Goal: Task Accomplishment & Management: Complete application form

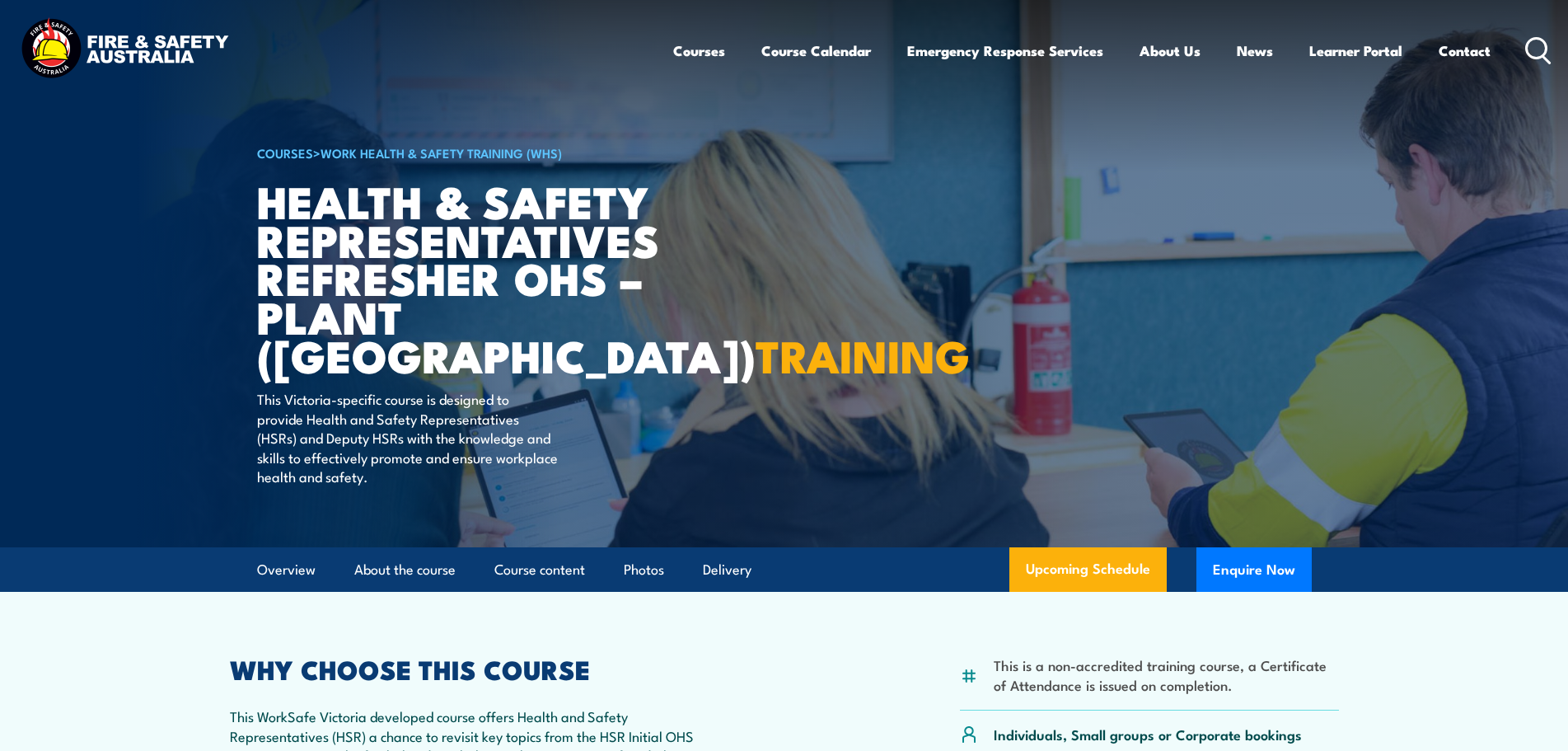
click at [466, 152] on link "Work Health & Safety Training (WHS)" at bounding box center [441, 152] width 242 height 18
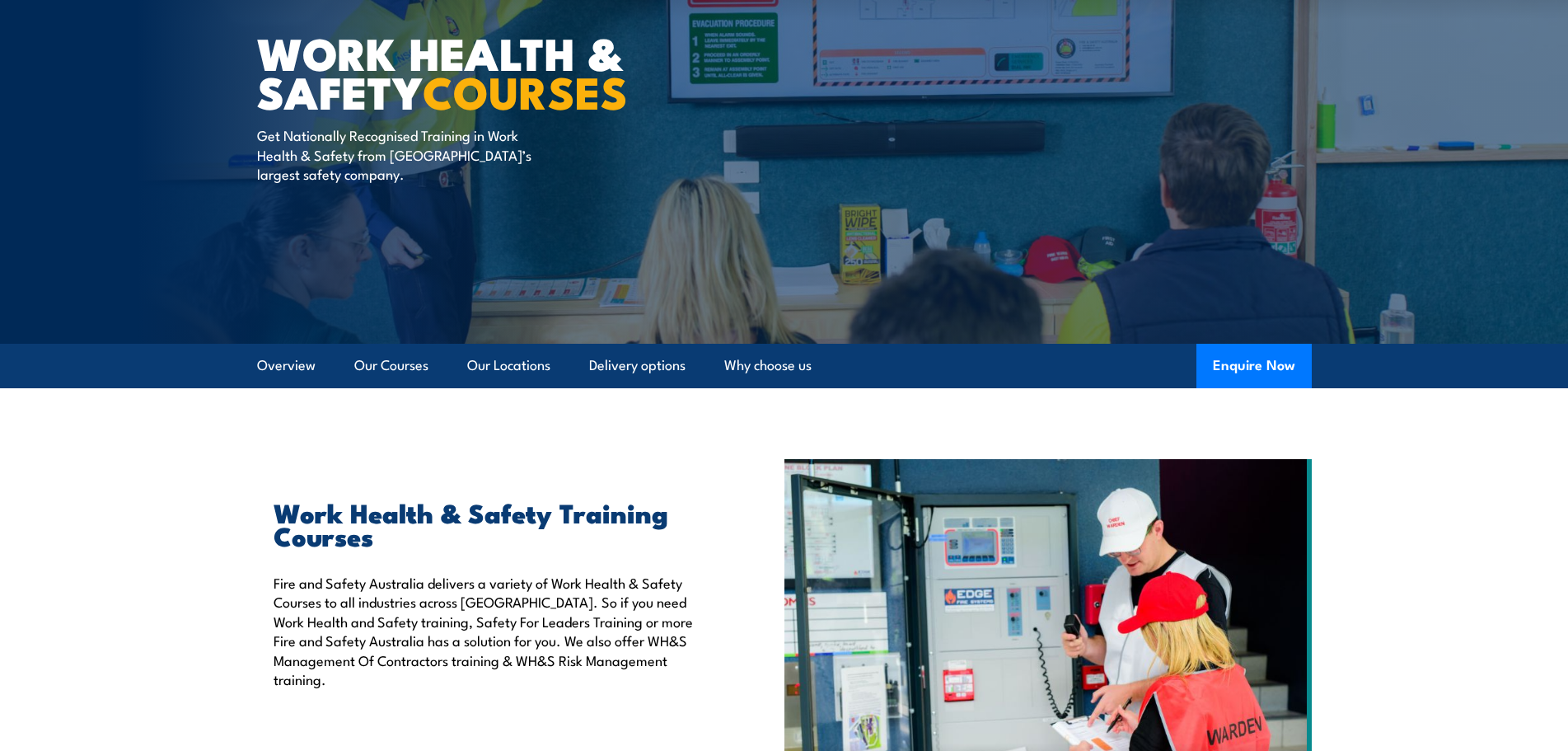
scroll to position [82, 0]
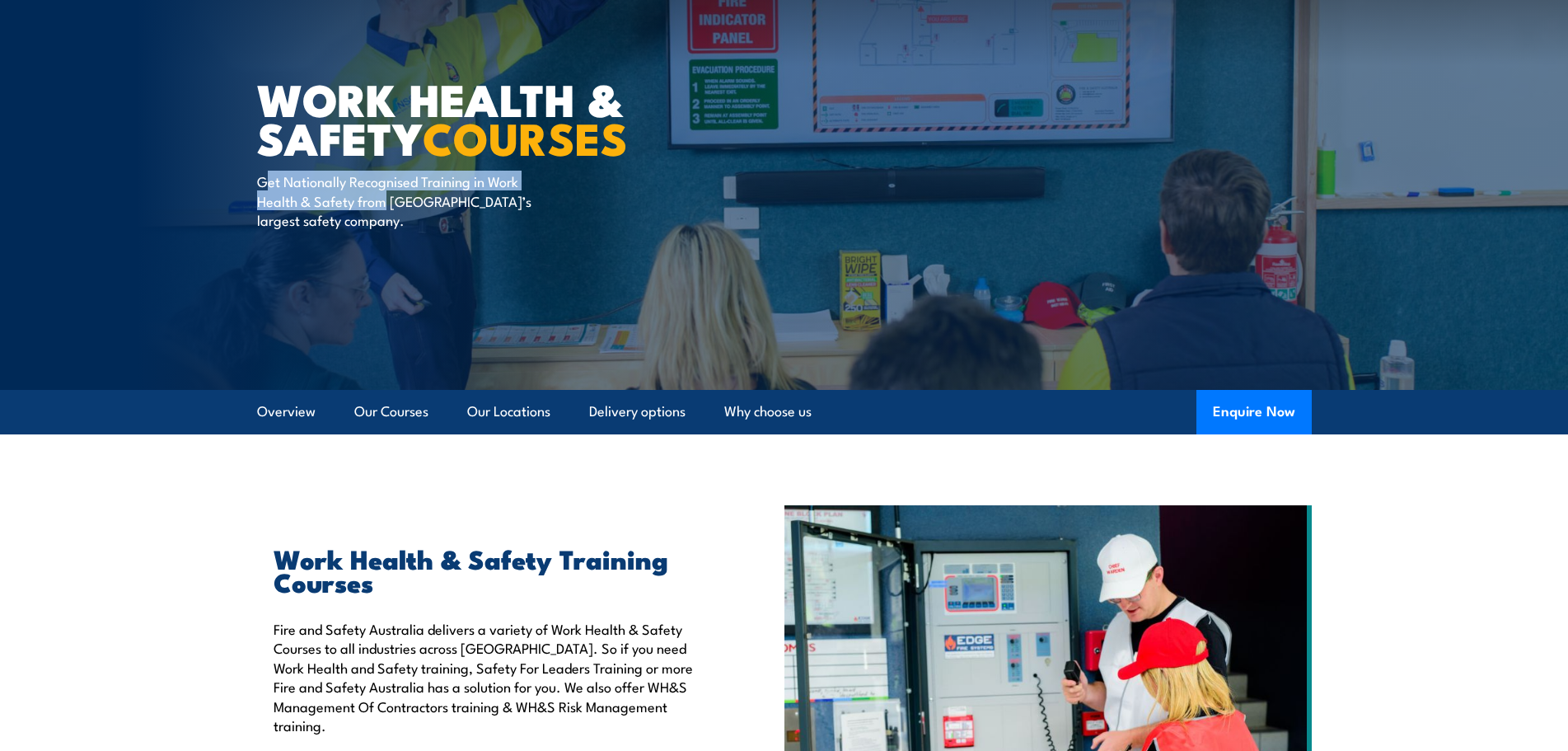
drag, startPoint x: 263, startPoint y: 180, endPoint x: 385, endPoint y: 208, distance: 125.2
click at [385, 208] on p "Get Nationally Recognised Training in Work Health & Safety from Australia’s lar…" at bounding box center [407, 201] width 301 height 58
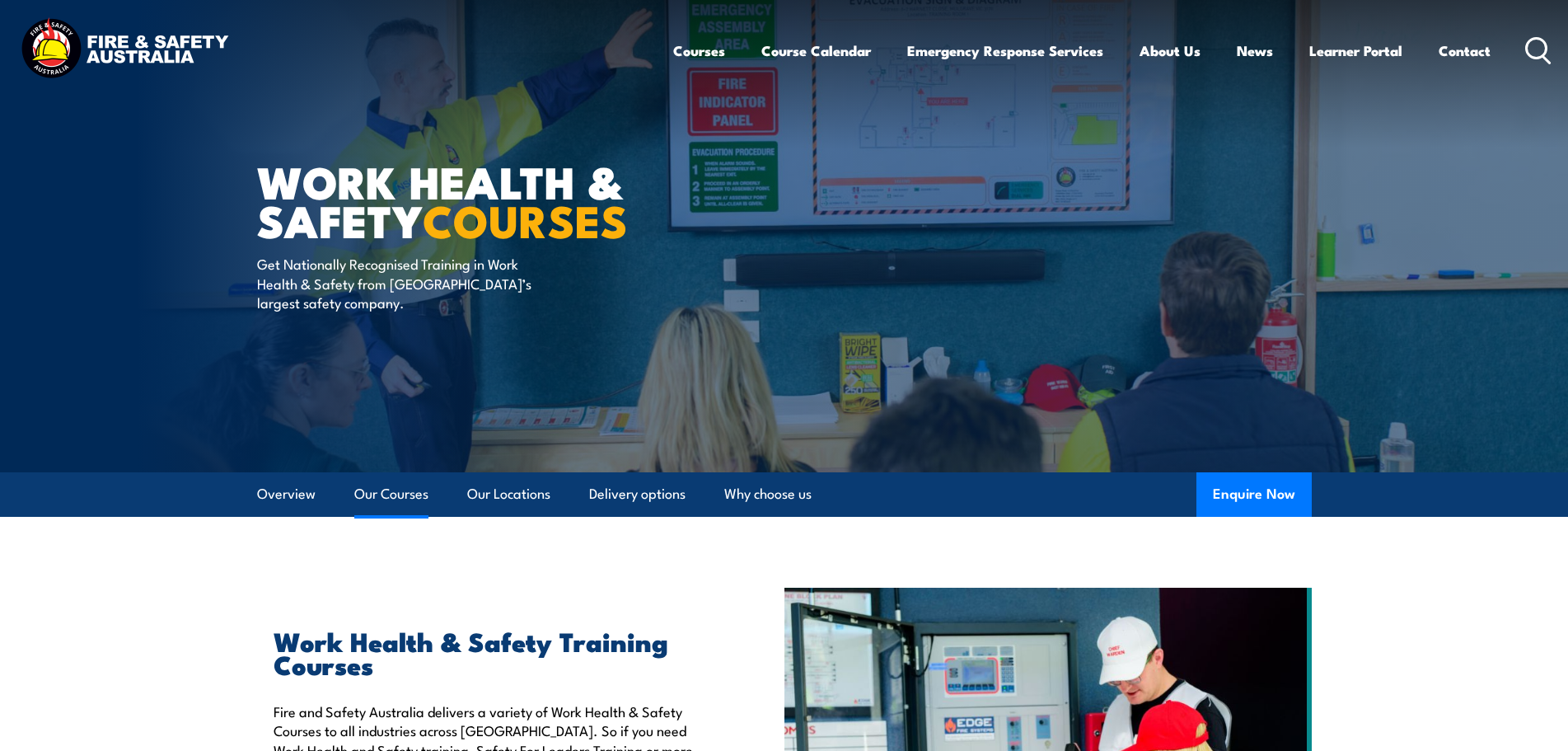
click at [404, 500] on link "Our Courses" at bounding box center [391, 494] width 74 height 44
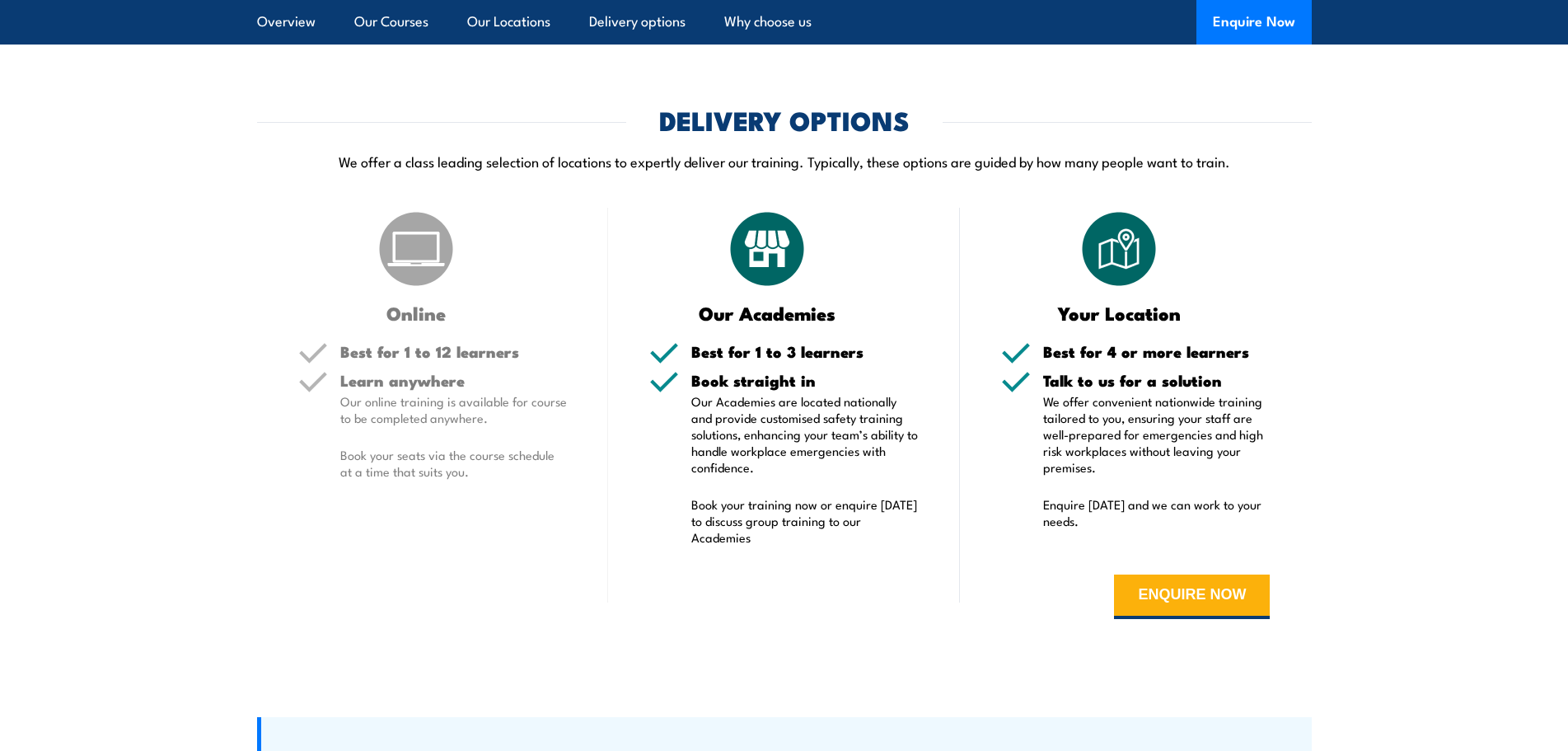
scroll to position [2898, 0]
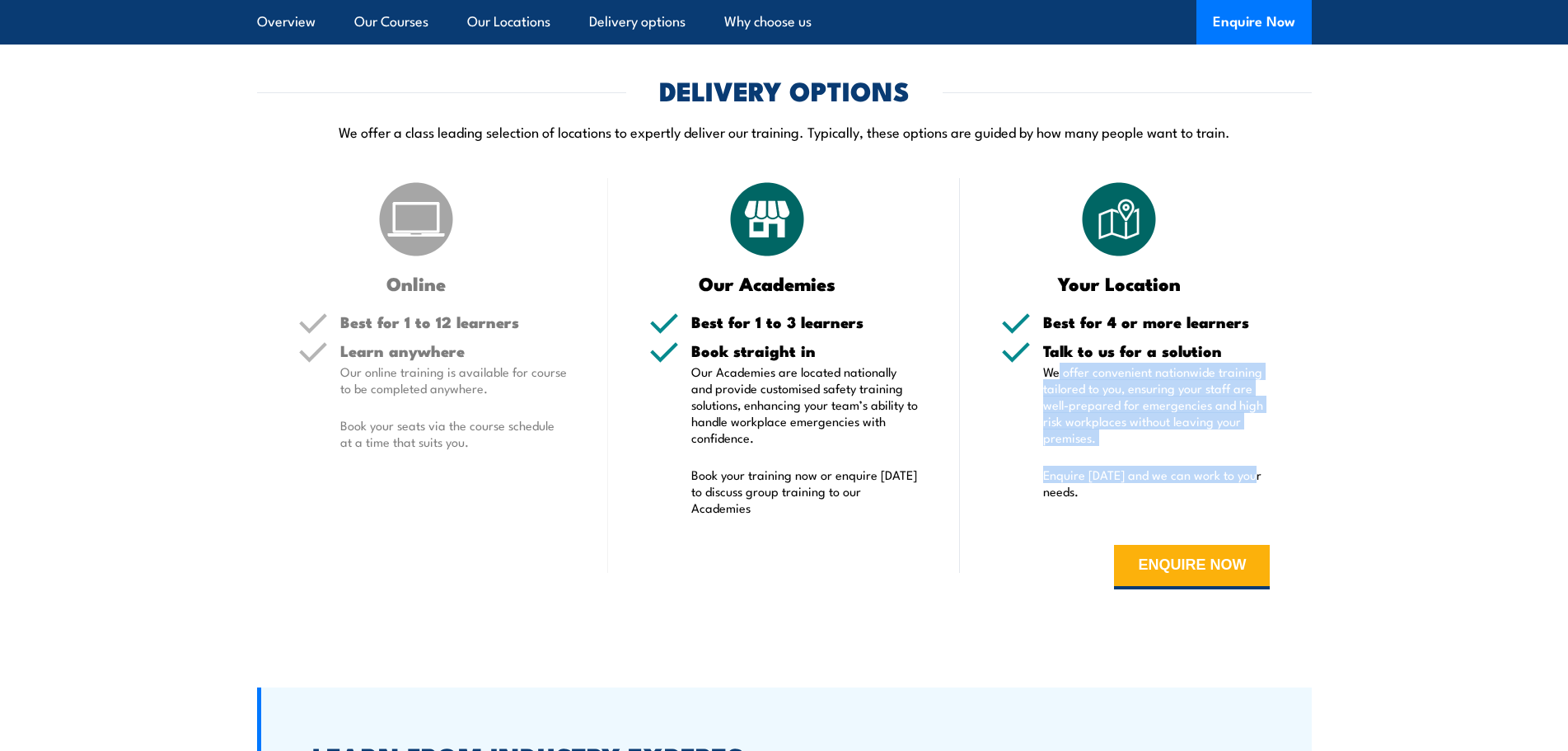
drag, startPoint x: 1085, startPoint y: 345, endPoint x: 1290, endPoint y: 445, distance: 228.1
click at [1290, 445] on div "Your Location Best for 4 or more learners Talk to us for a solution We offer co…" at bounding box center [1136, 396] width 352 height 436
click at [1368, 373] on section "DELIVERY OPTIONS We offer a class leading selection of locations to expertly de…" at bounding box center [784, 346] width 1568 height 535
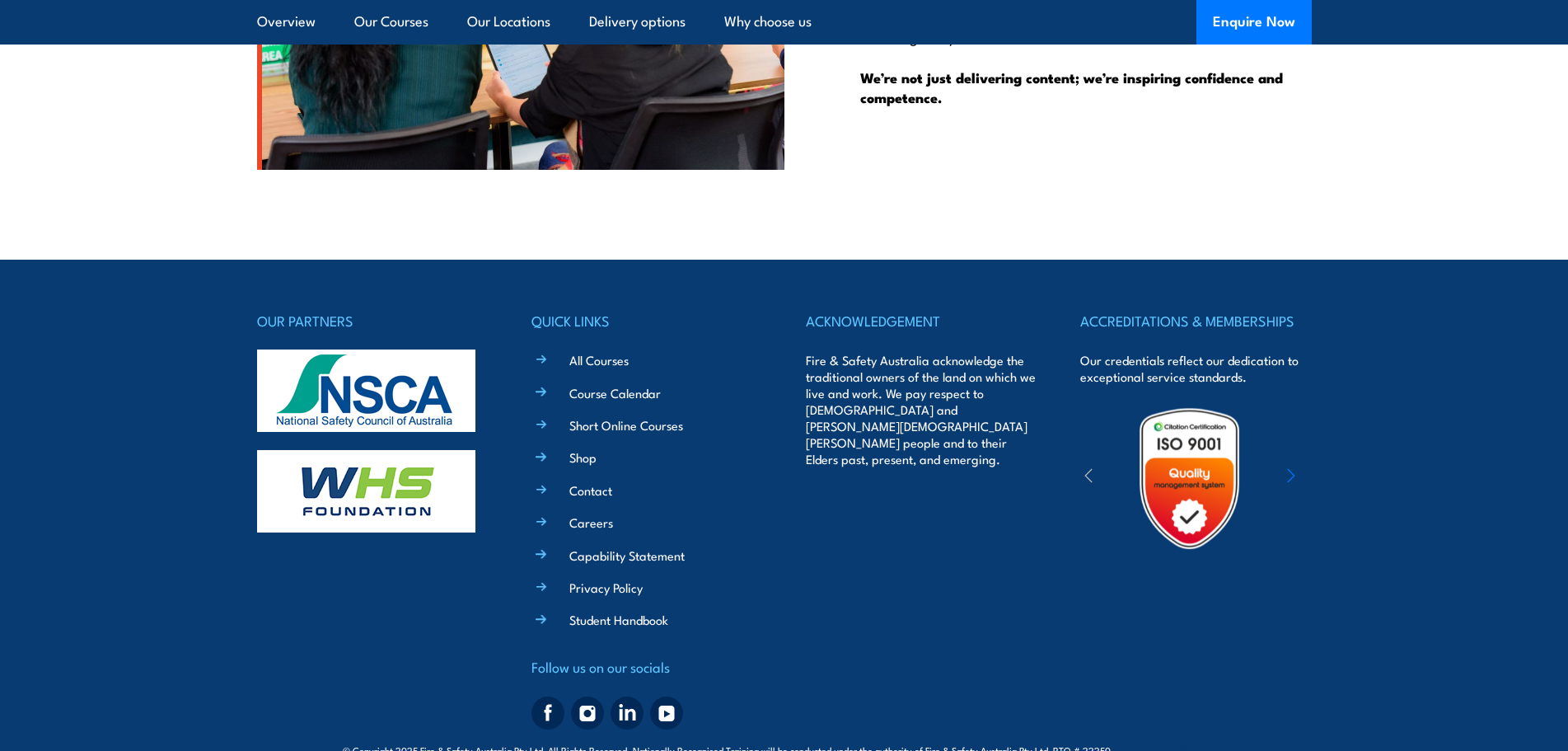
scroll to position [4200, 0]
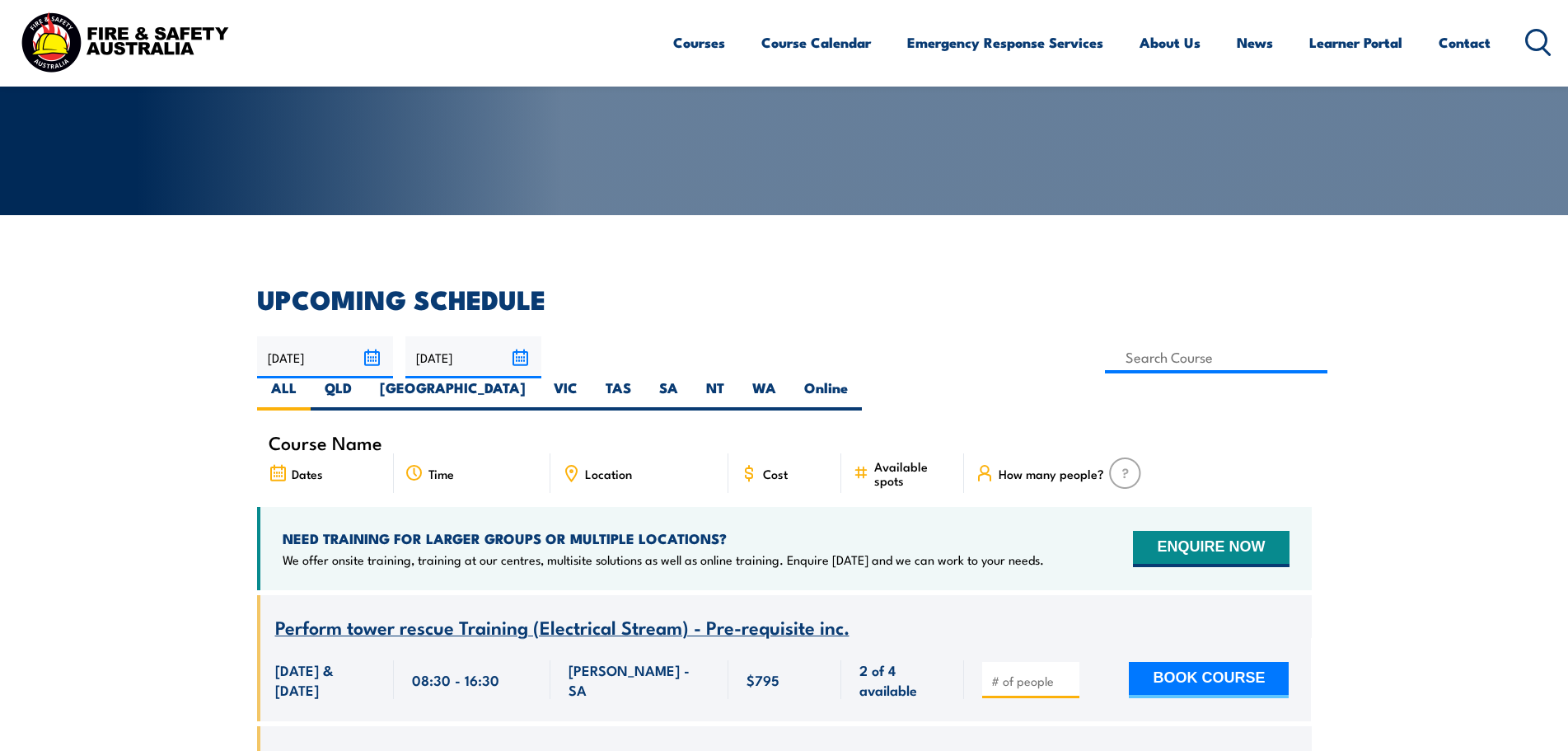
scroll to position [247, 0]
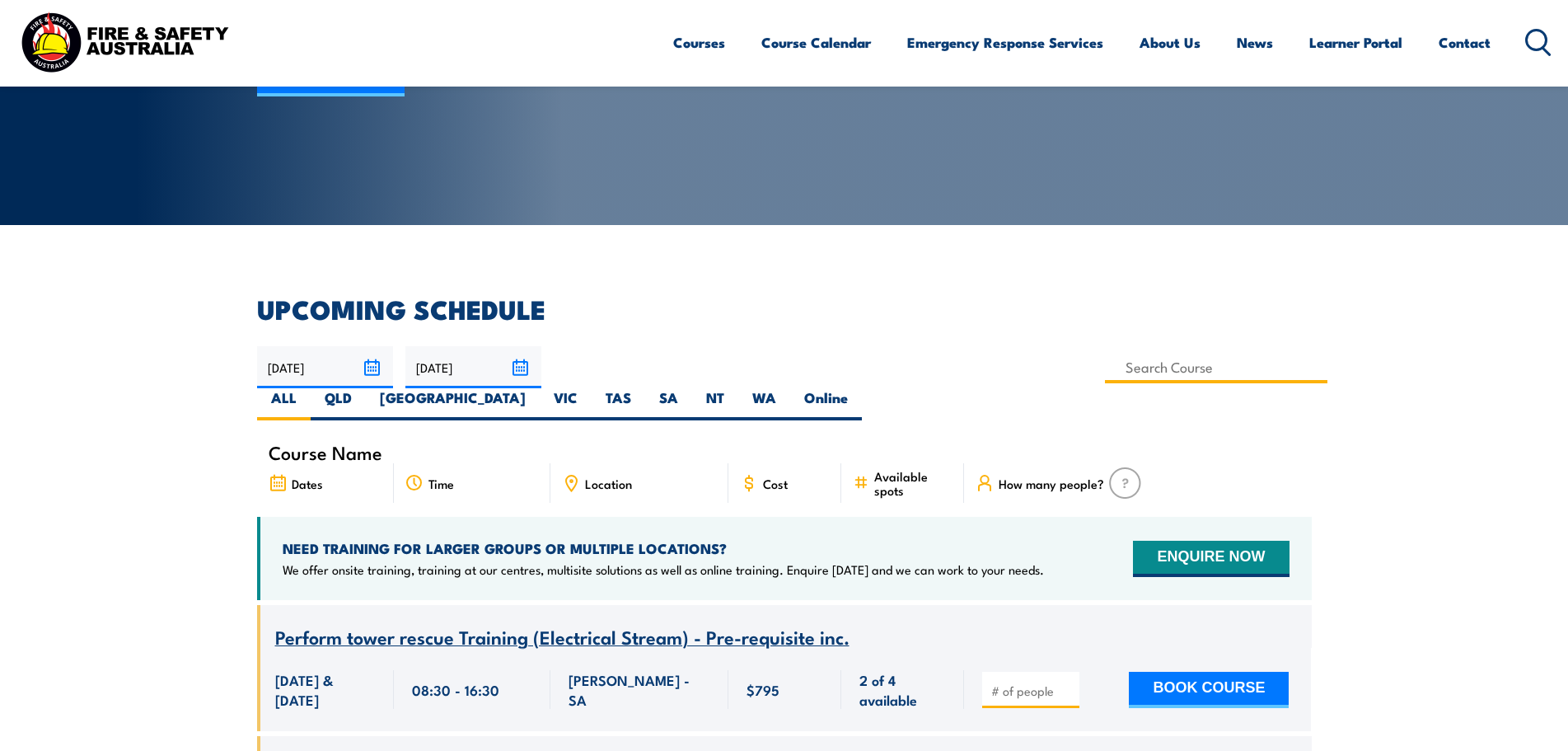
click at [1104, 362] on input at bounding box center [1215, 367] width 223 height 32
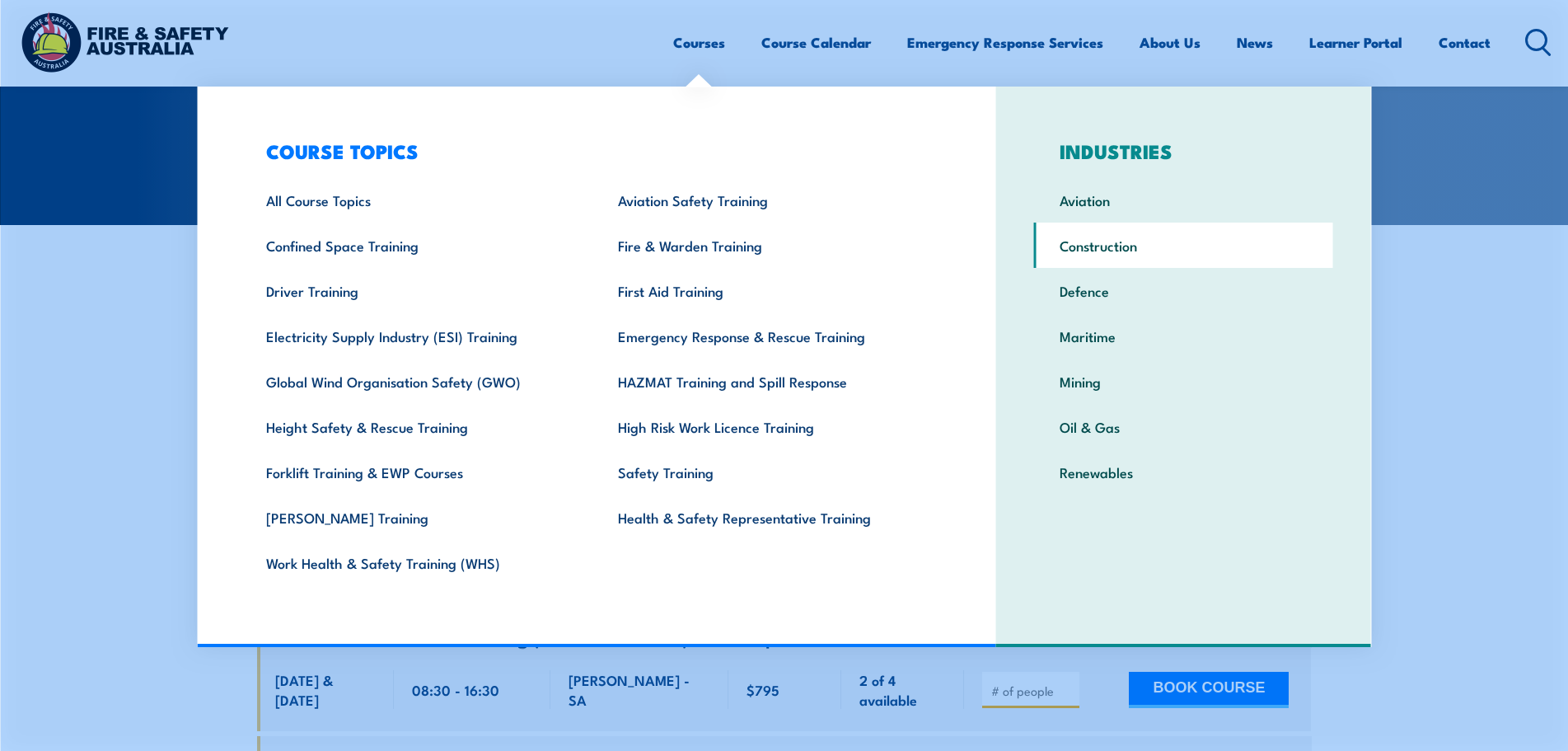
click at [1117, 250] on link "Construction" at bounding box center [1184, 244] width 299 height 45
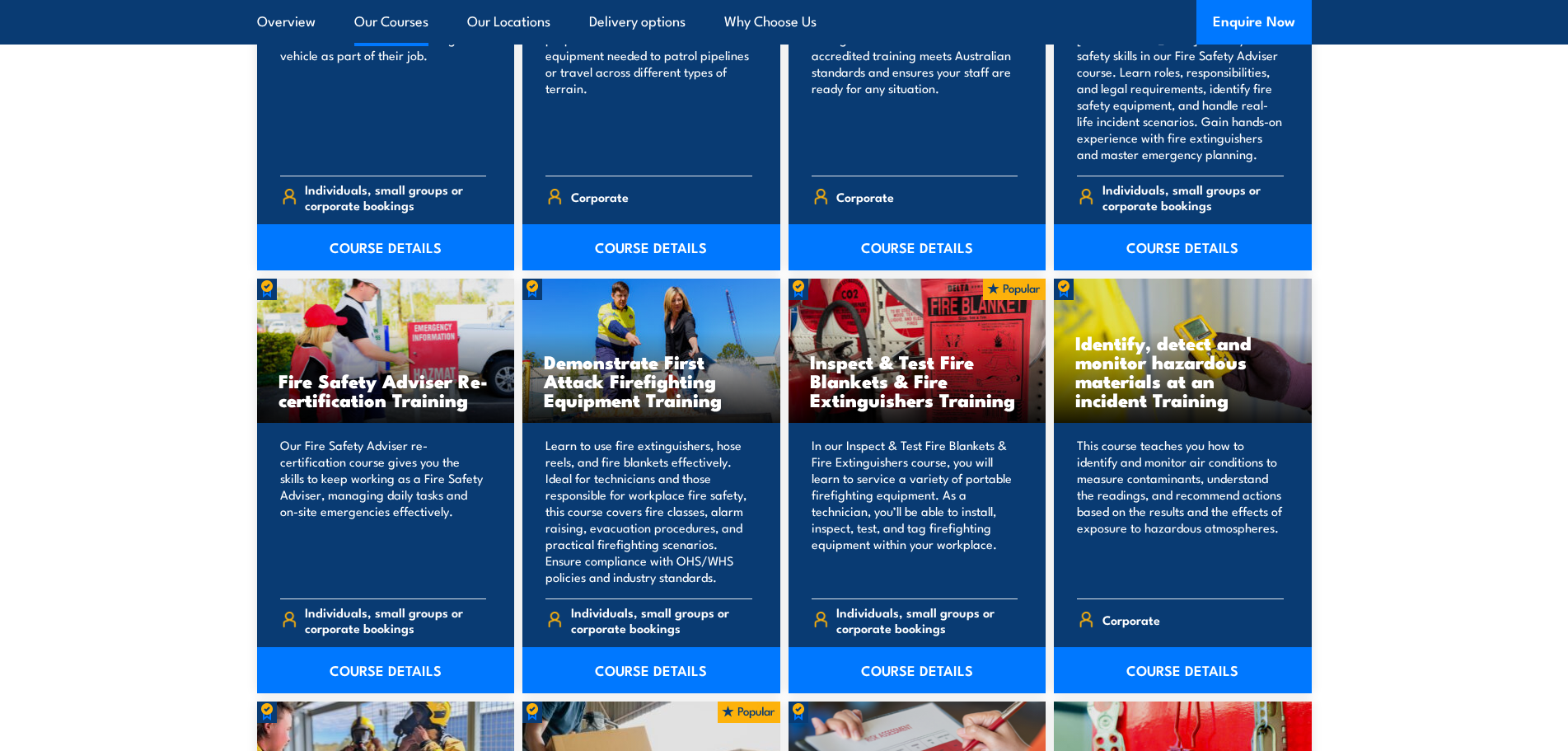
scroll to position [4532, 0]
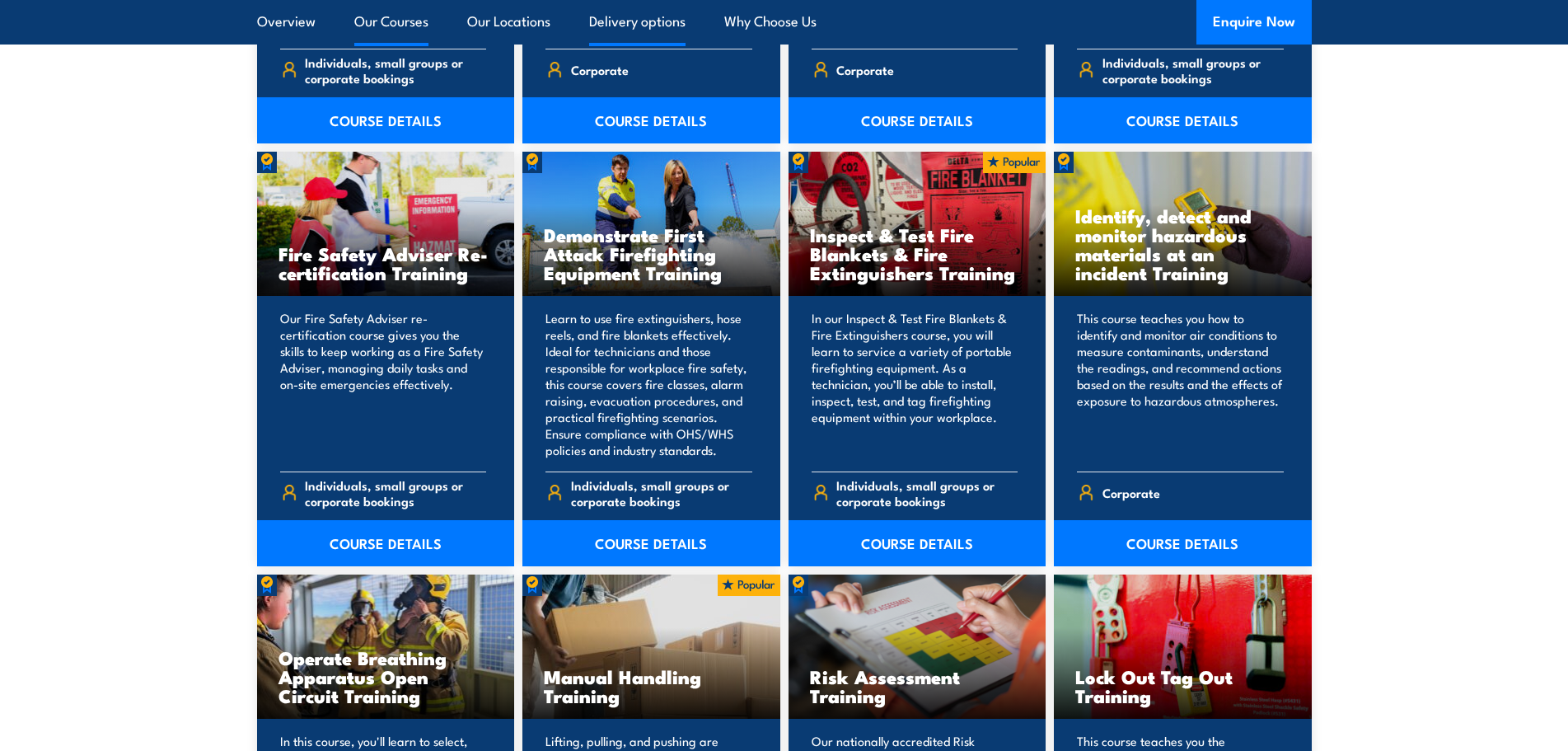
click at [656, 31] on link "Delivery options" at bounding box center [637, 21] width 97 height 44
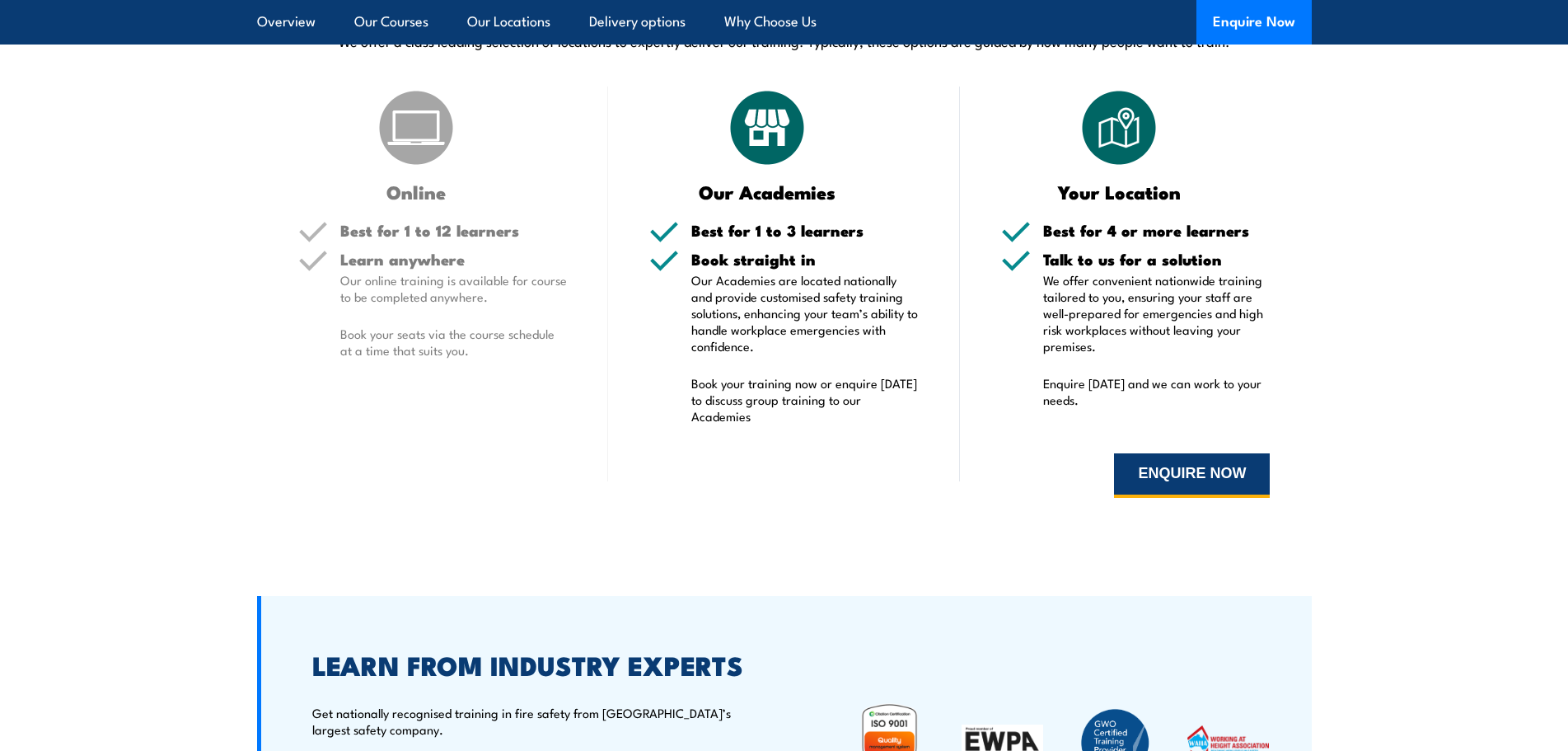
scroll to position [9907, 0]
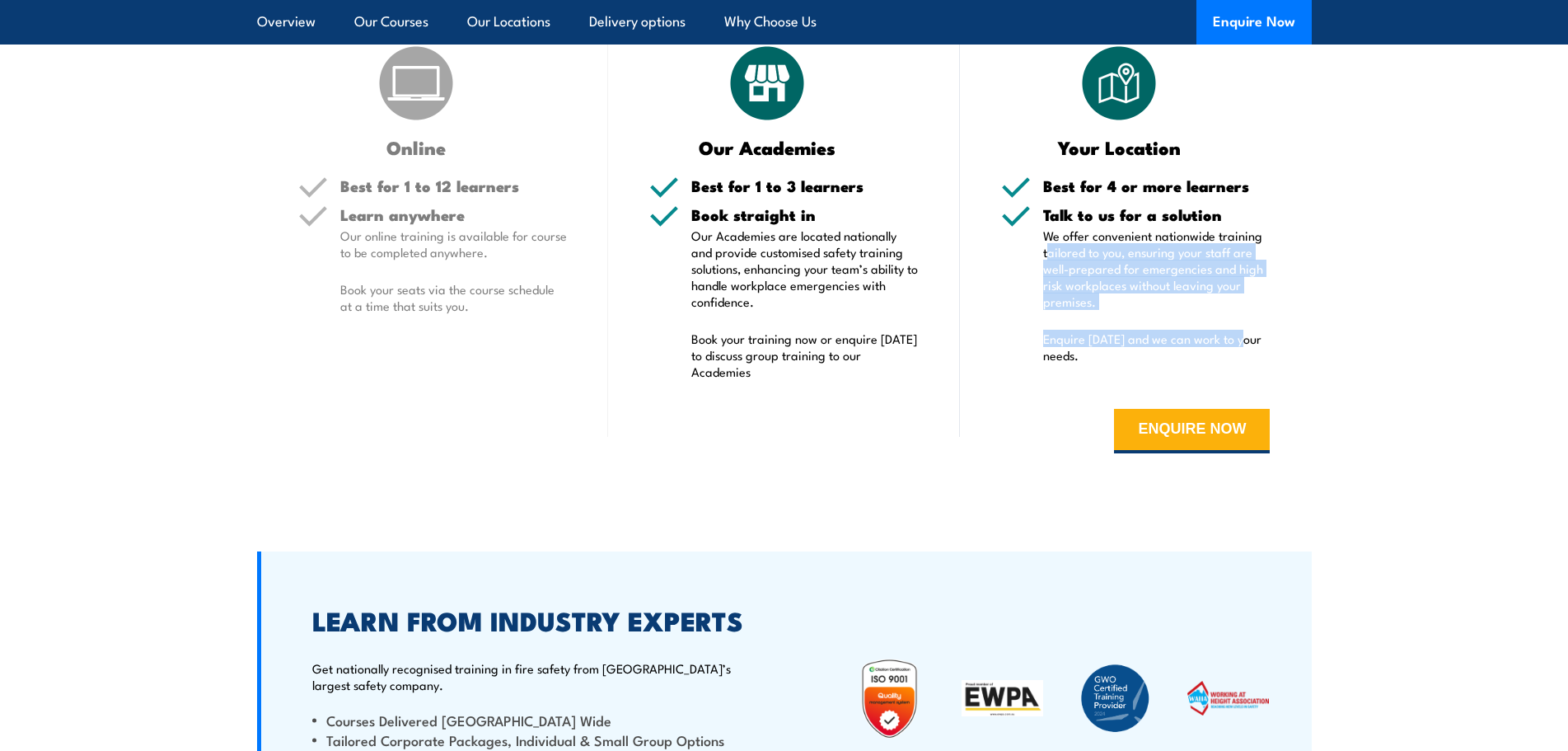
drag, startPoint x: 1048, startPoint y: 228, endPoint x: 1243, endPoint y: 296, distance: 206.5
click at [1243, 296] on div "Talk to us for a solution We offer convenient nationwide training tailored to y…" at bounding box center [1156, 295] width 227 height 177
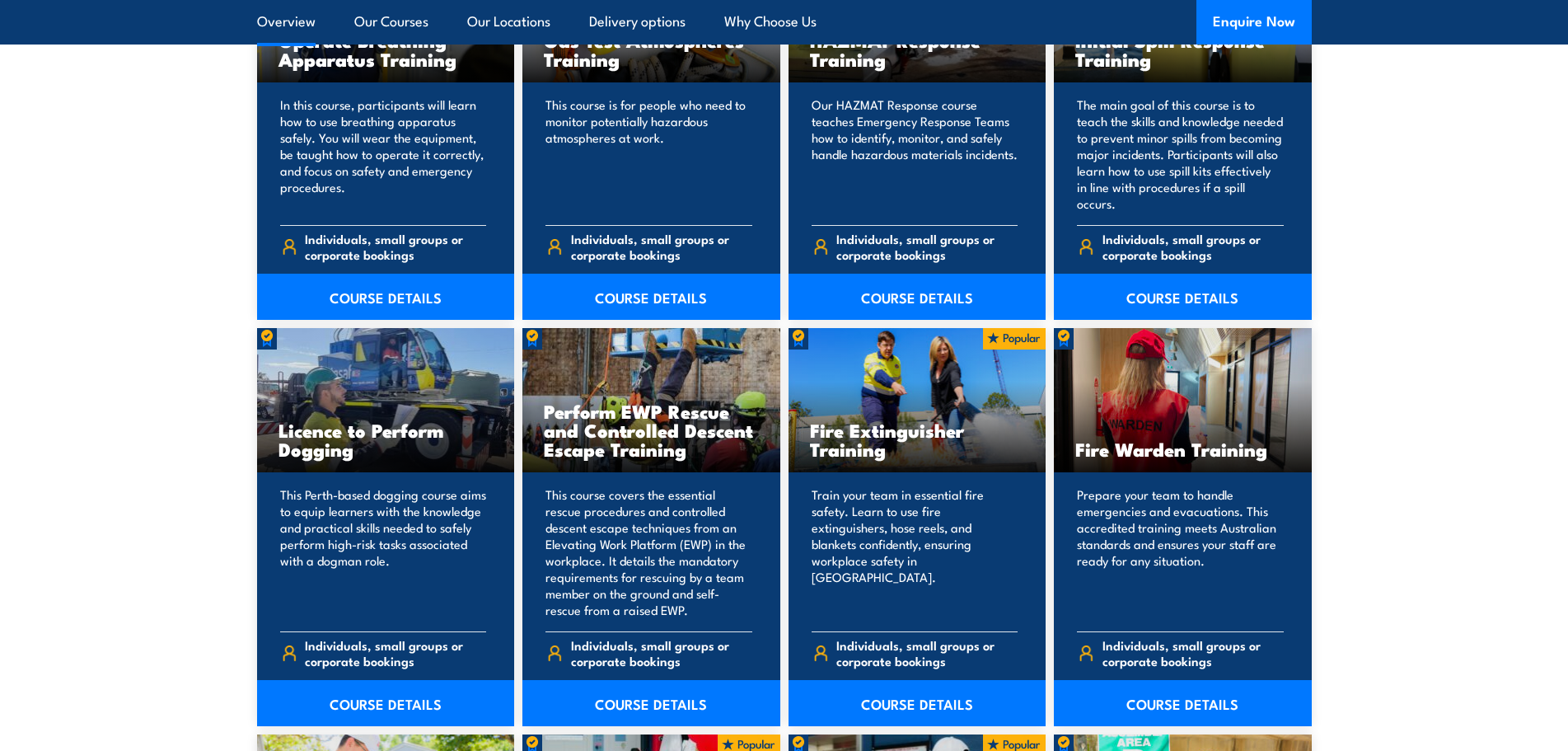
scroll to position [0, 0]
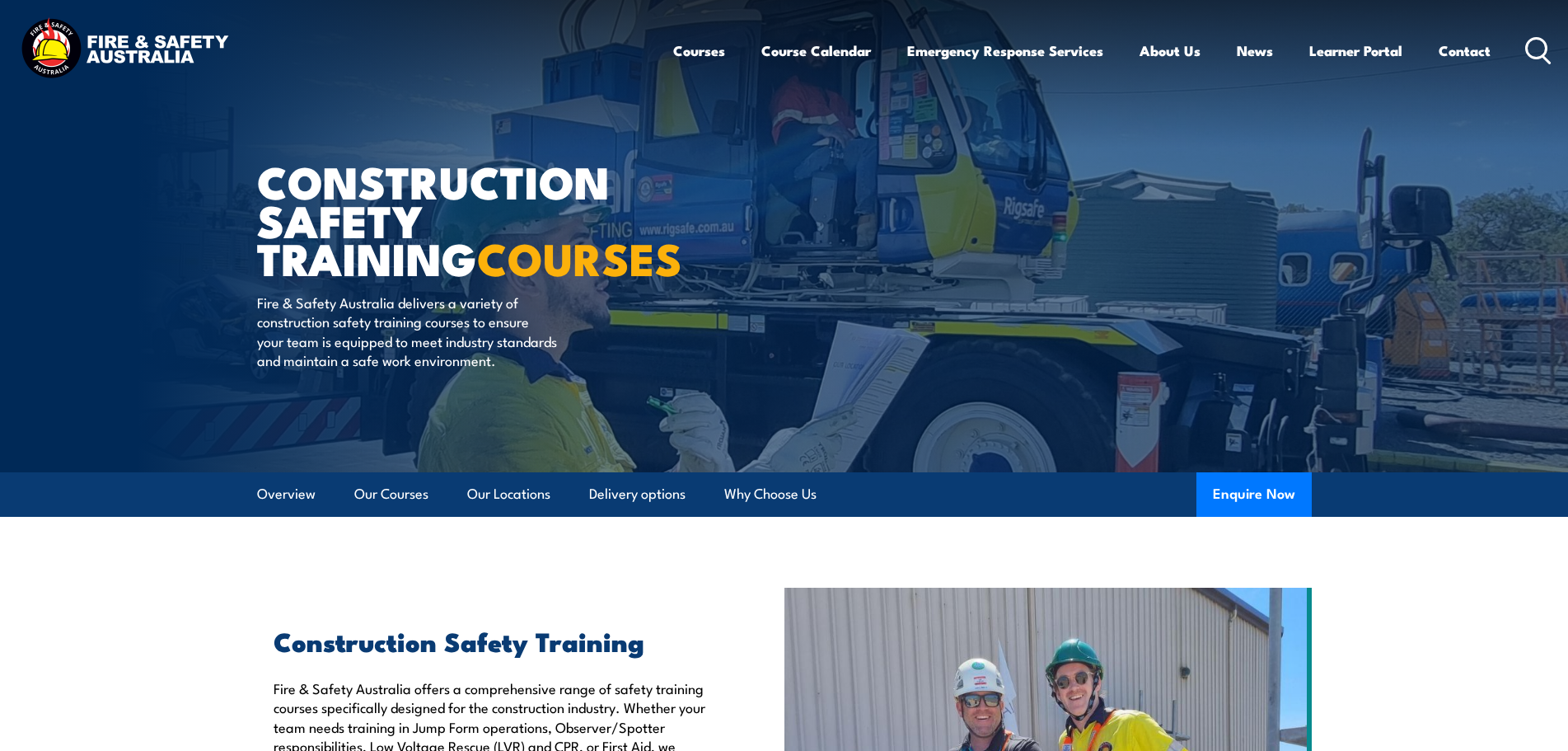
drag, startPoint x: 863, startPoint y: 523, endPoint x: 694, endPoint y: 134, distance: 424.1
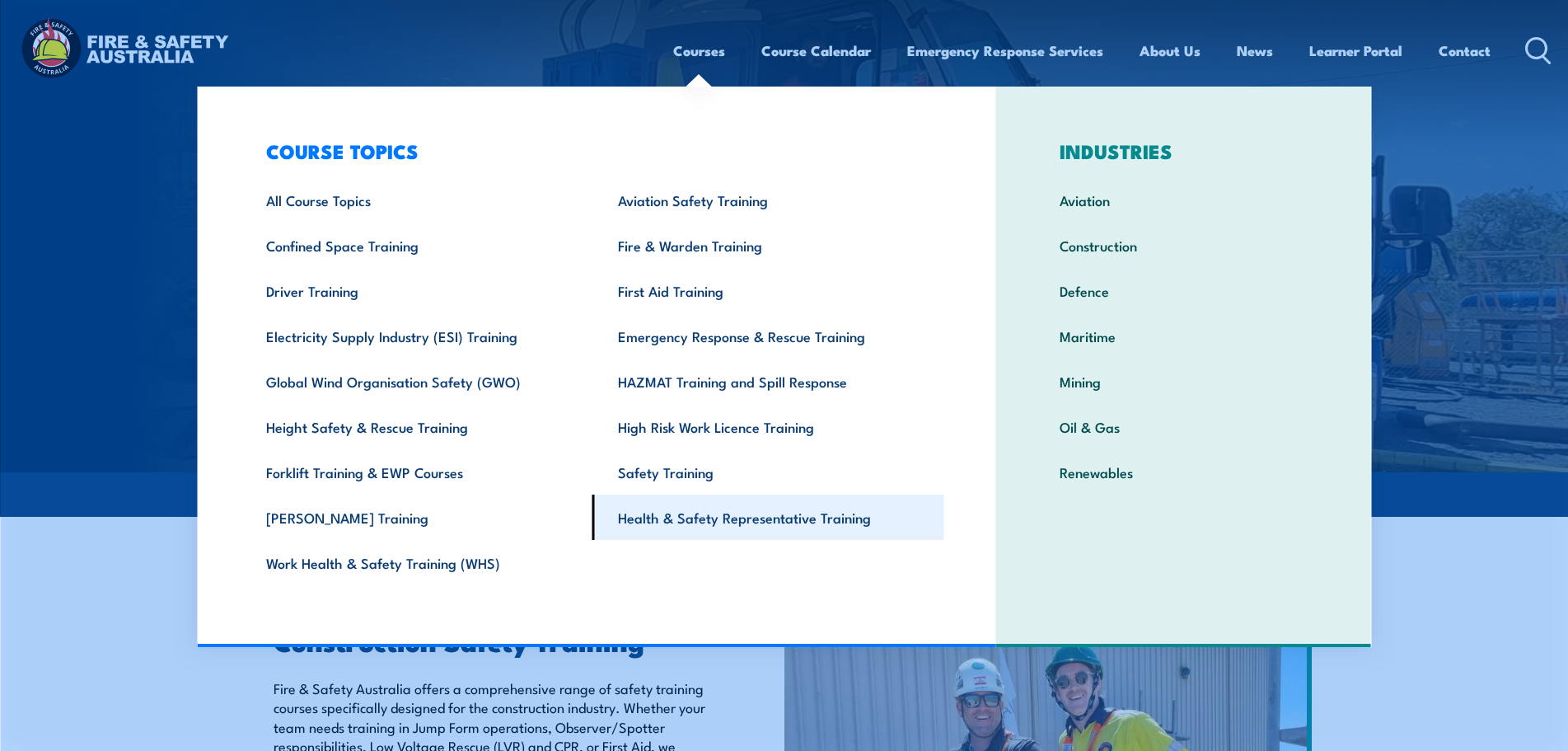
click at [697, 520] on link "Health & Safety Representative Training" at bounding box center [769, 517] width 352 height 45
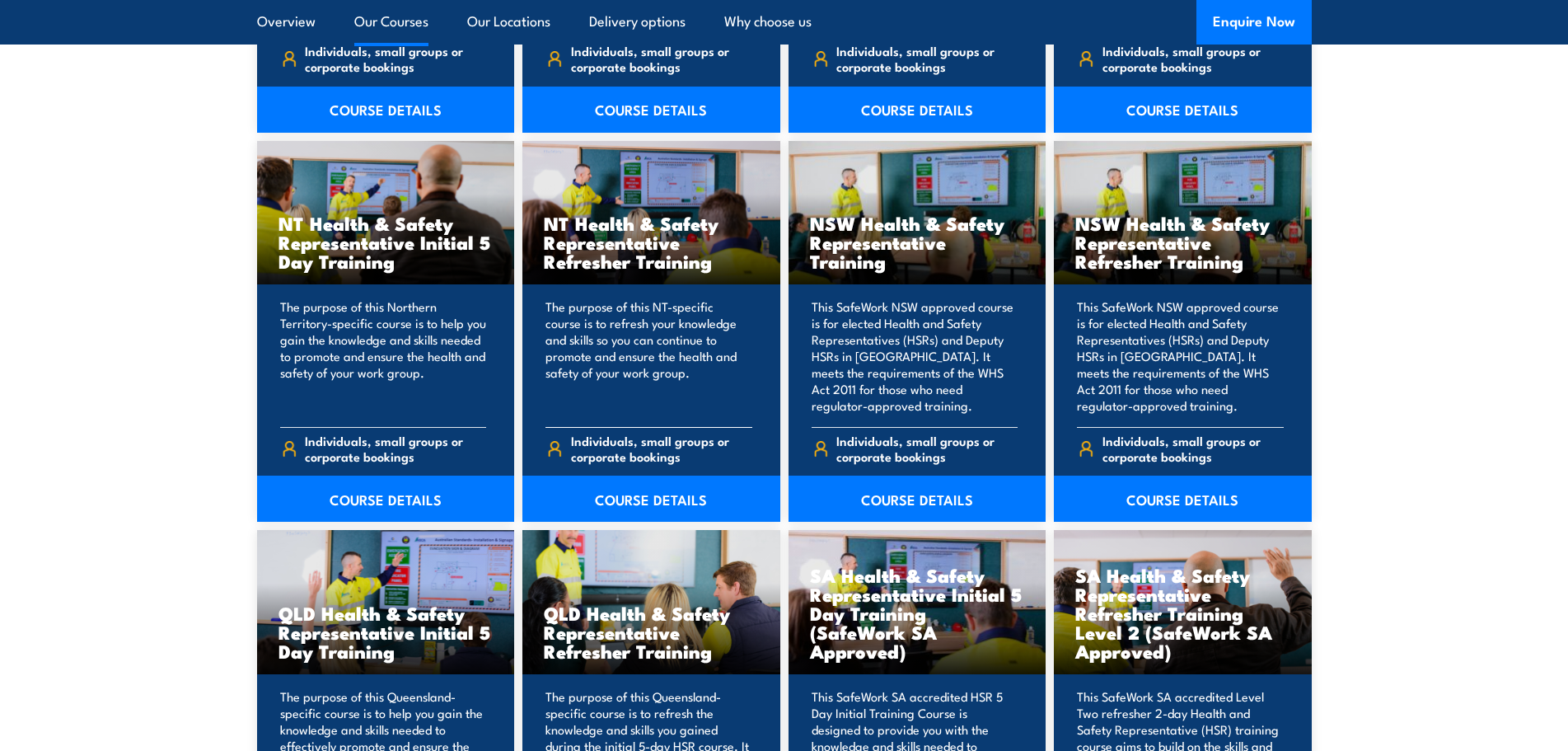
scroll to position [1648, 0]
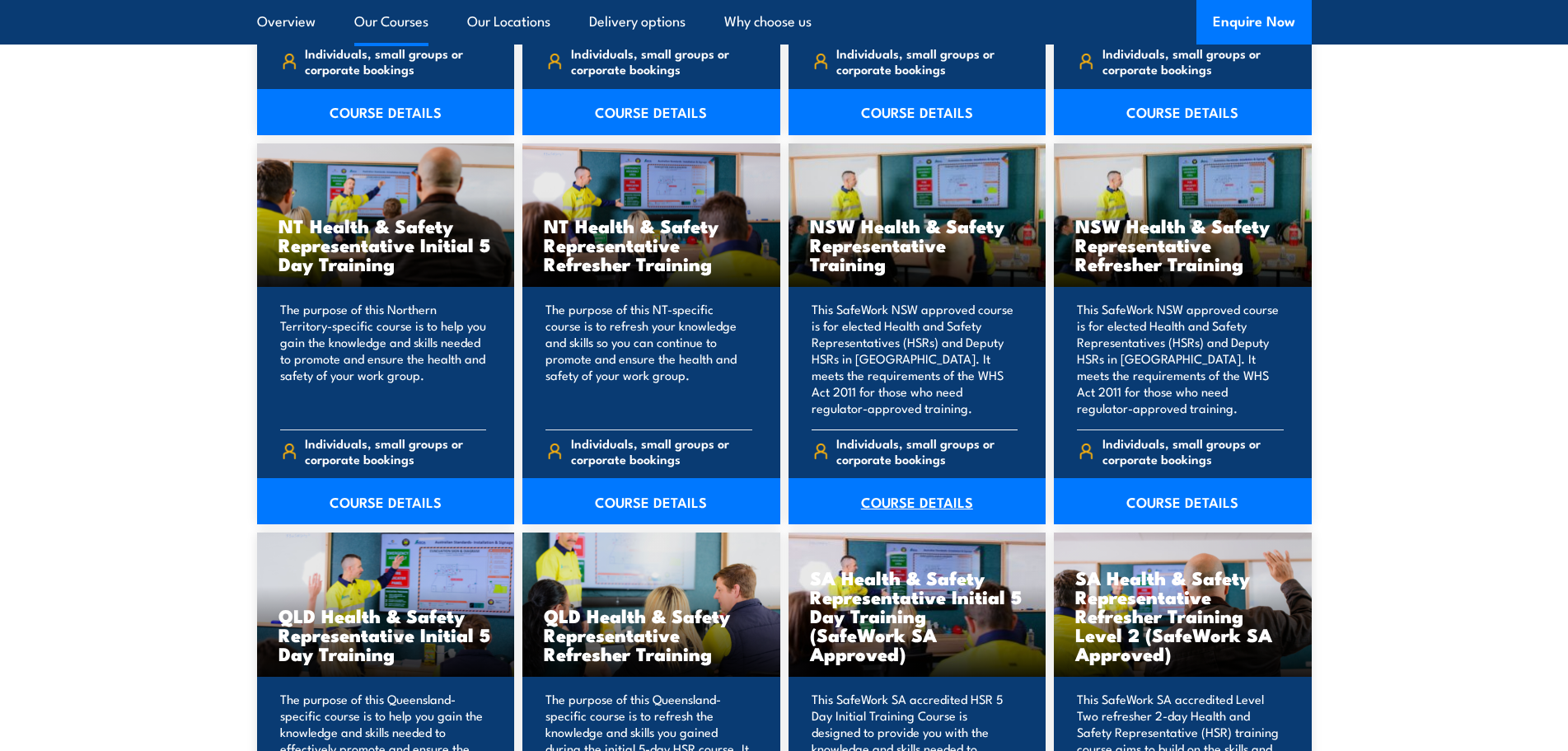
click at [901, 492] on link "COURSE DETAILS" at bounding box center [917, 501] width 258 height 46
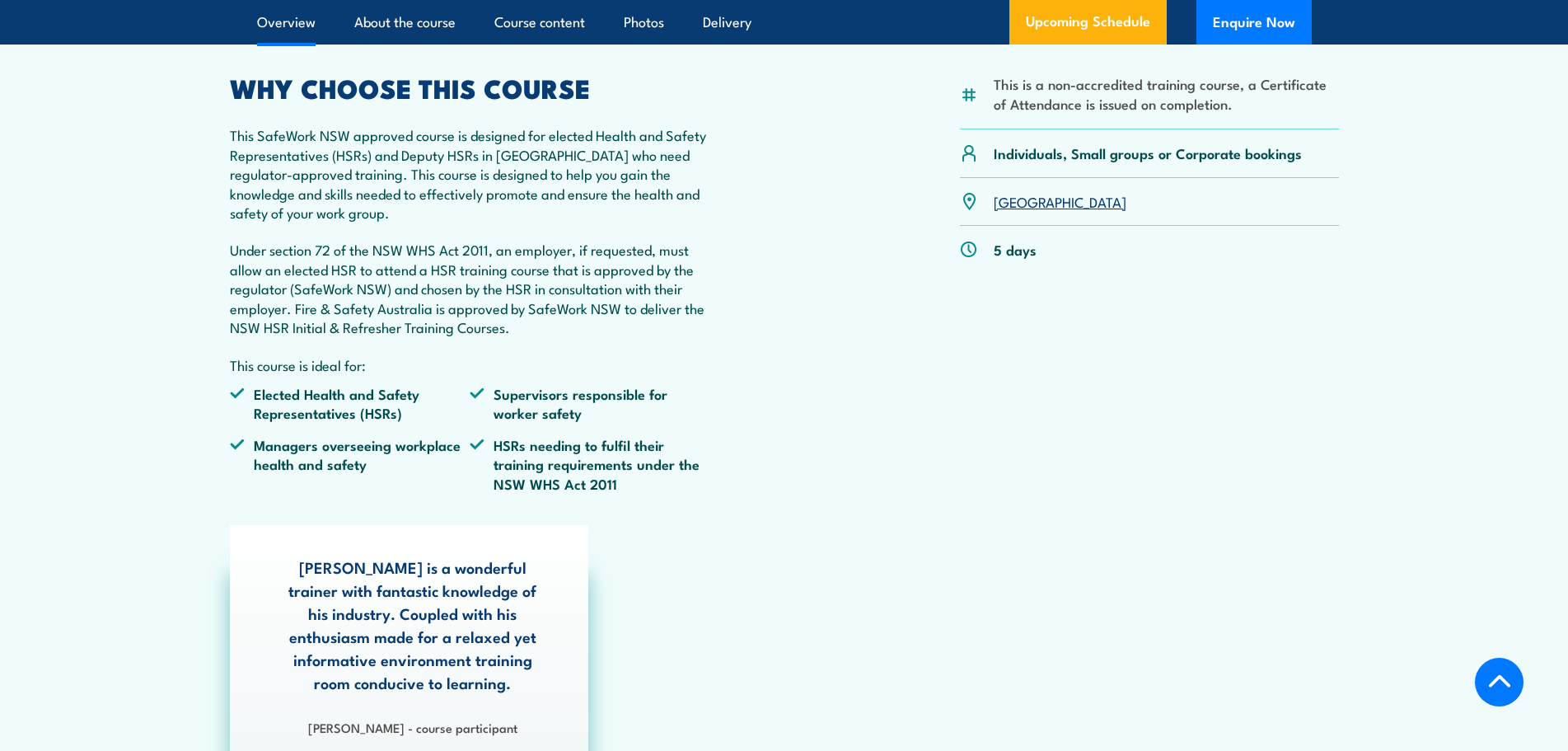
scroll to position [495, 0]
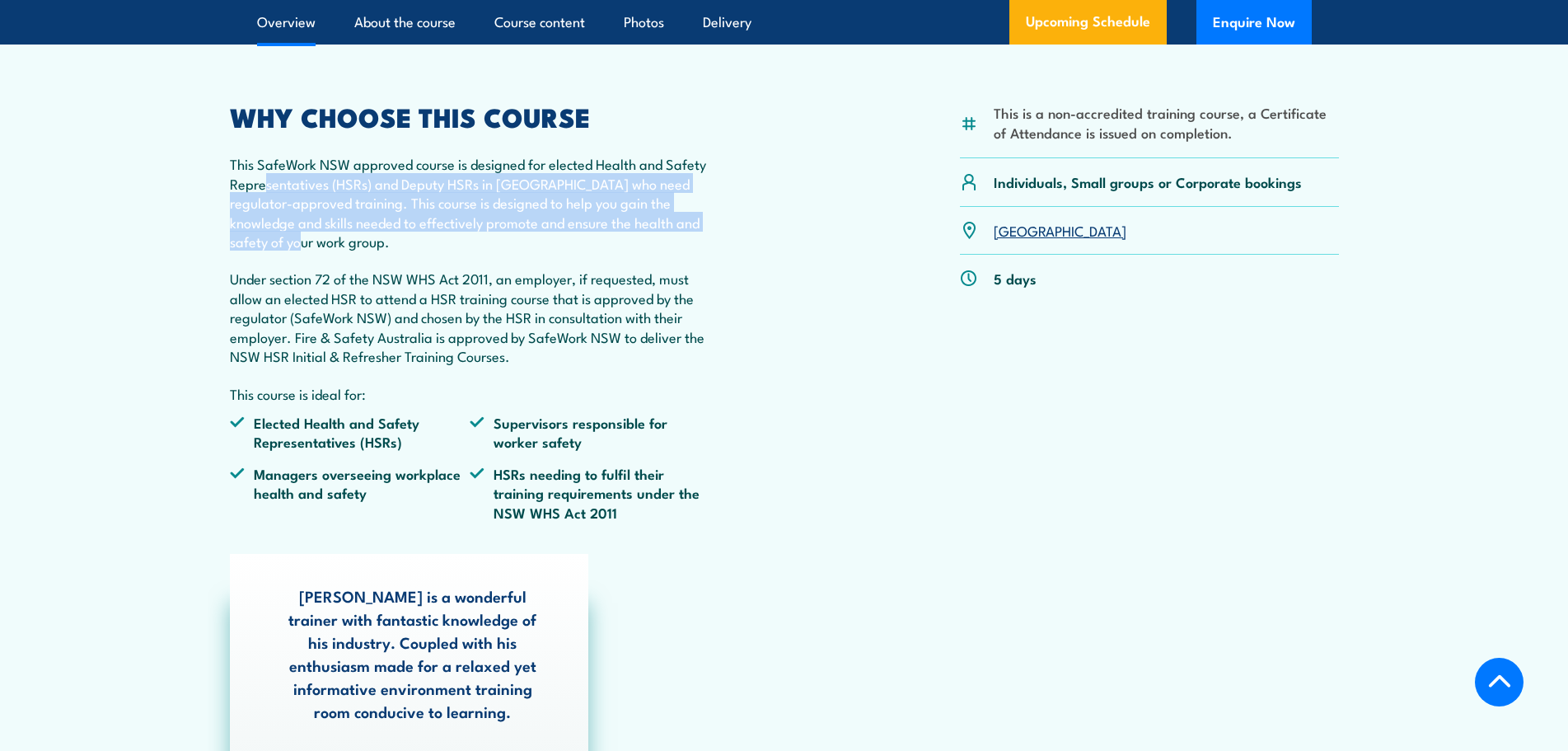
drag, startPoint x: 280, startPoint y: 197, endPoint x: 560, endPoint y: 267, distance: 288.6
click at [560, 250] on p "This SafeWork NSW approved course is designed for elected Health and Safety Rep…" at bounding box center [470, 202] width 481 height 97
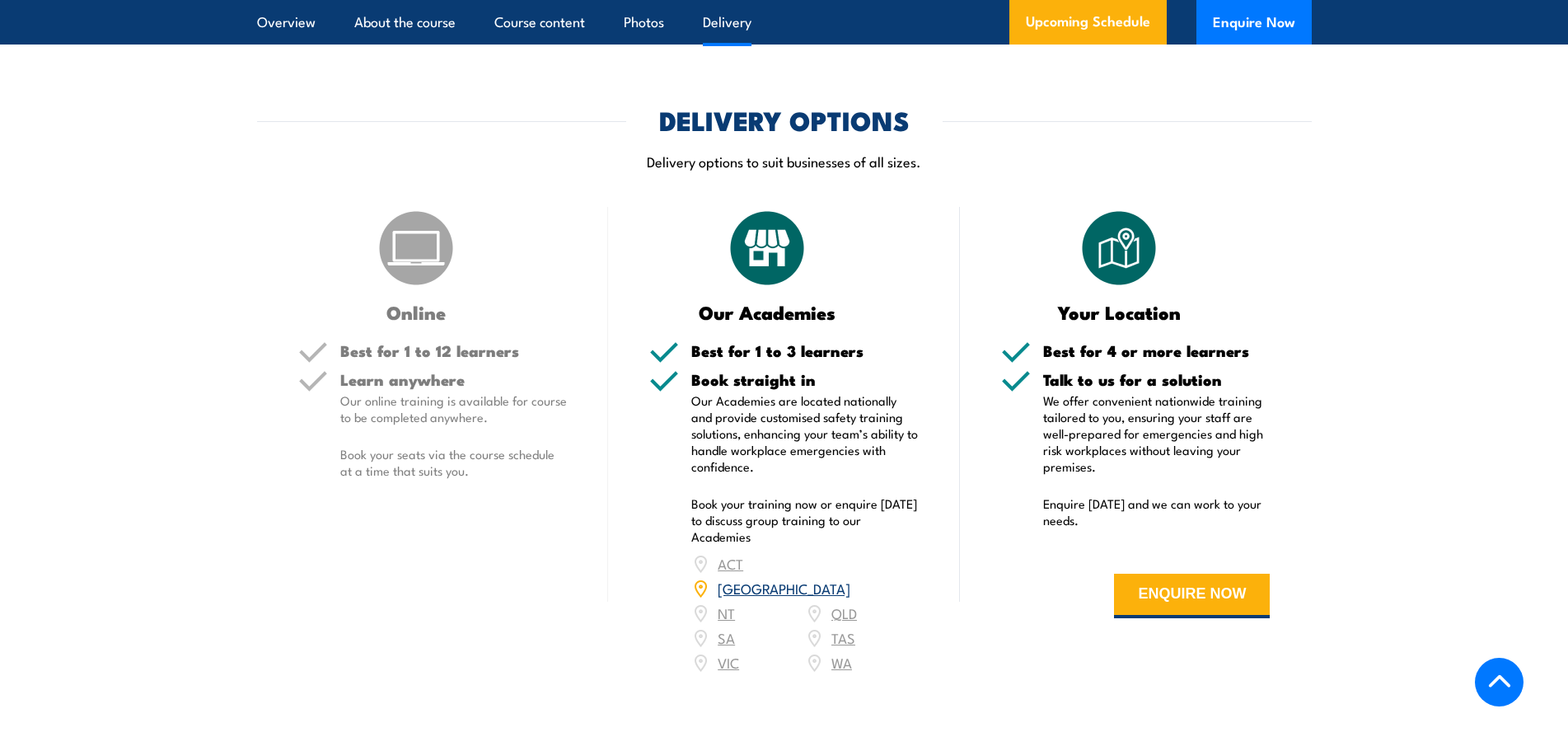
scroll to position [2308, 0]
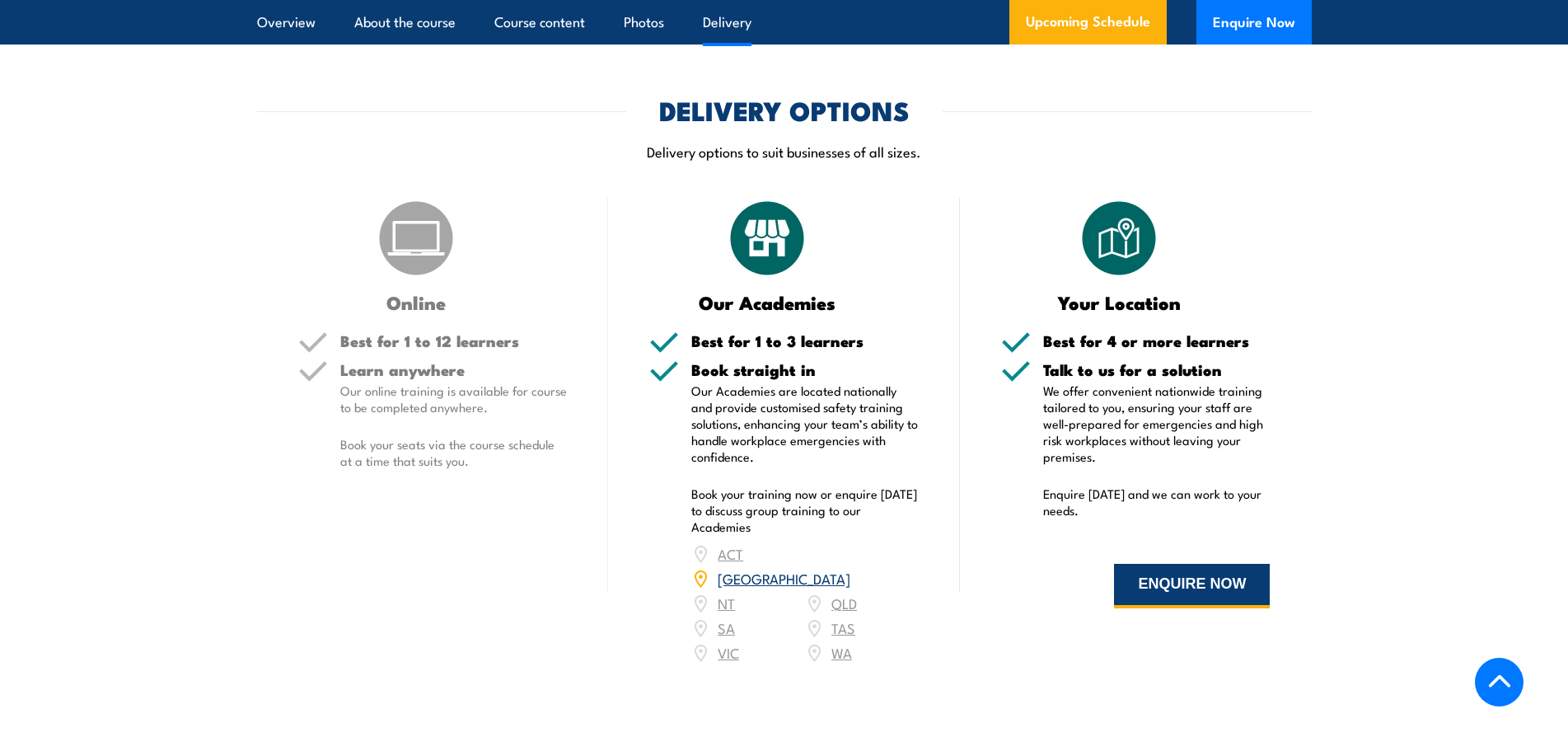
click at [1190, 595] on button "ENQUIRE NOW" at bounding box center [1191, 586] width 155 height 44
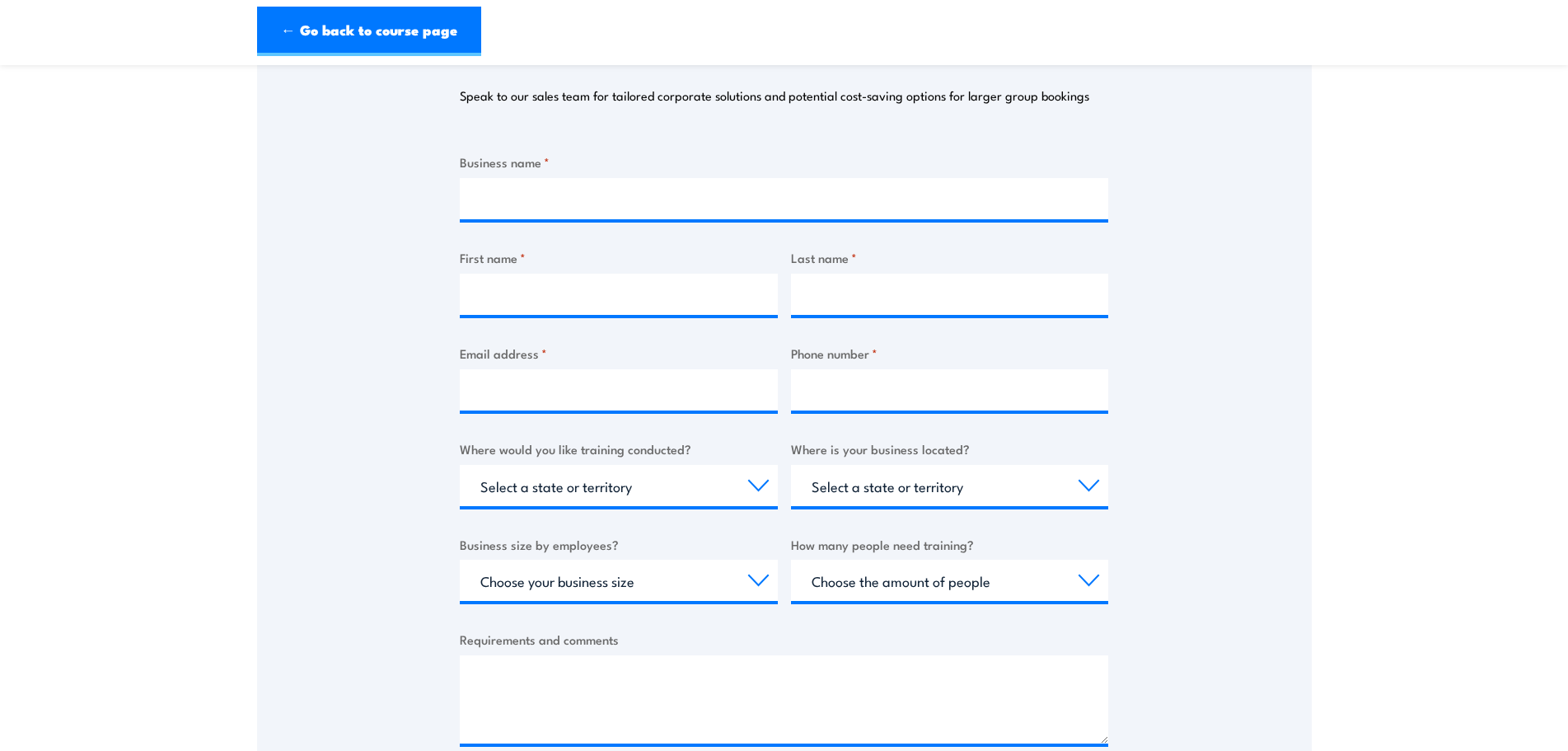
scroll to position [247, 0]
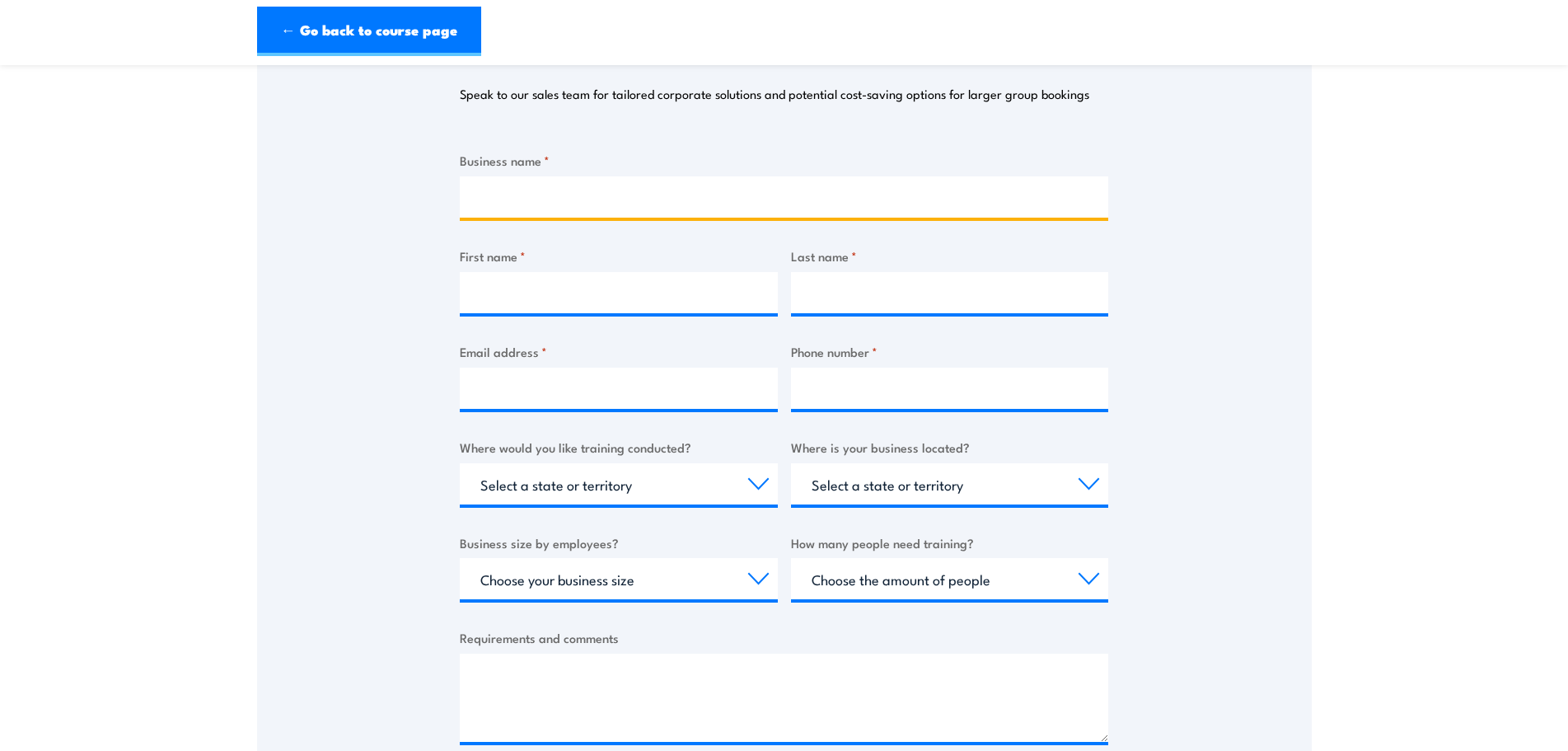
drag, startPoint x: 572, startPoint y: 203, endPoint x: 619, endPoint y: 142, distance: 77.0
click at [573, 203] on input "Business name *" at bounding box center [783, 197] width 648 height 41
click at [496, 199] on input "MIlwaukee Tools" at bounding box center [783, 197] width 648 height 41
type input "Milwaukee Tools"
click at [500, 314] on div at bounding box center [618, 292] width 318 height 41
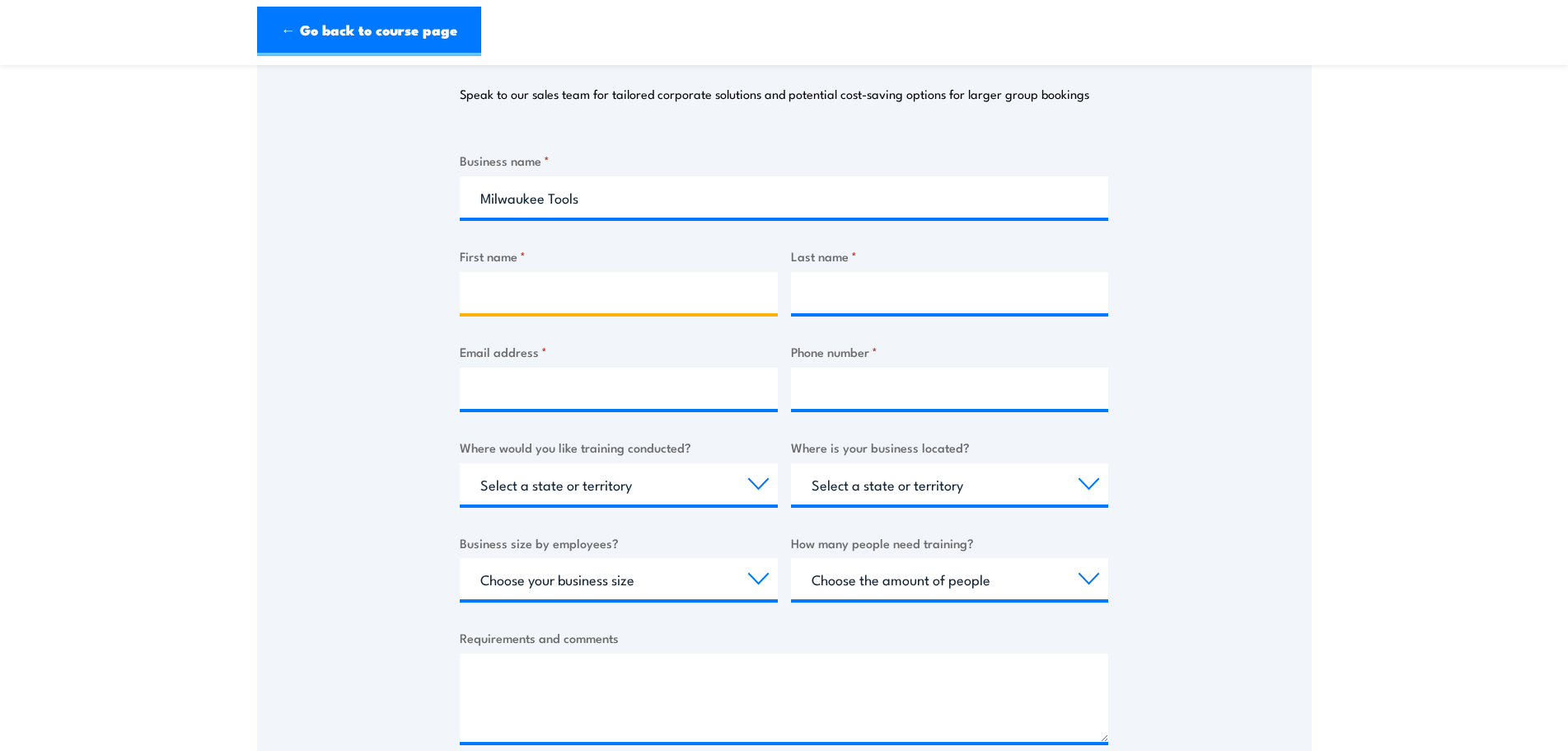
click at [545, 284] on input "First name *" at bounding box center [618, 292] width 318 height 41
type input "[PERSON_NAME]"
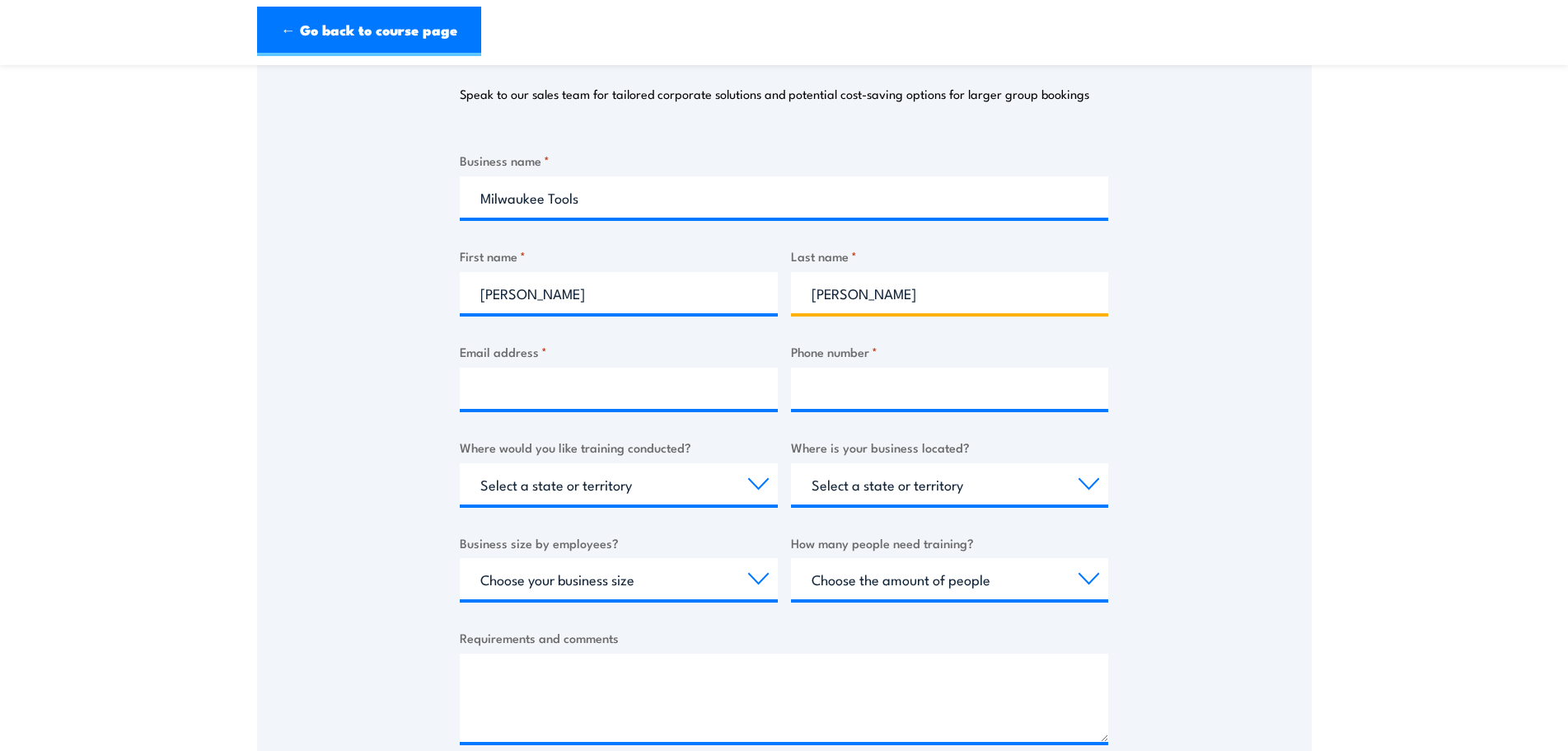
type input "[PERSON_NAME]"
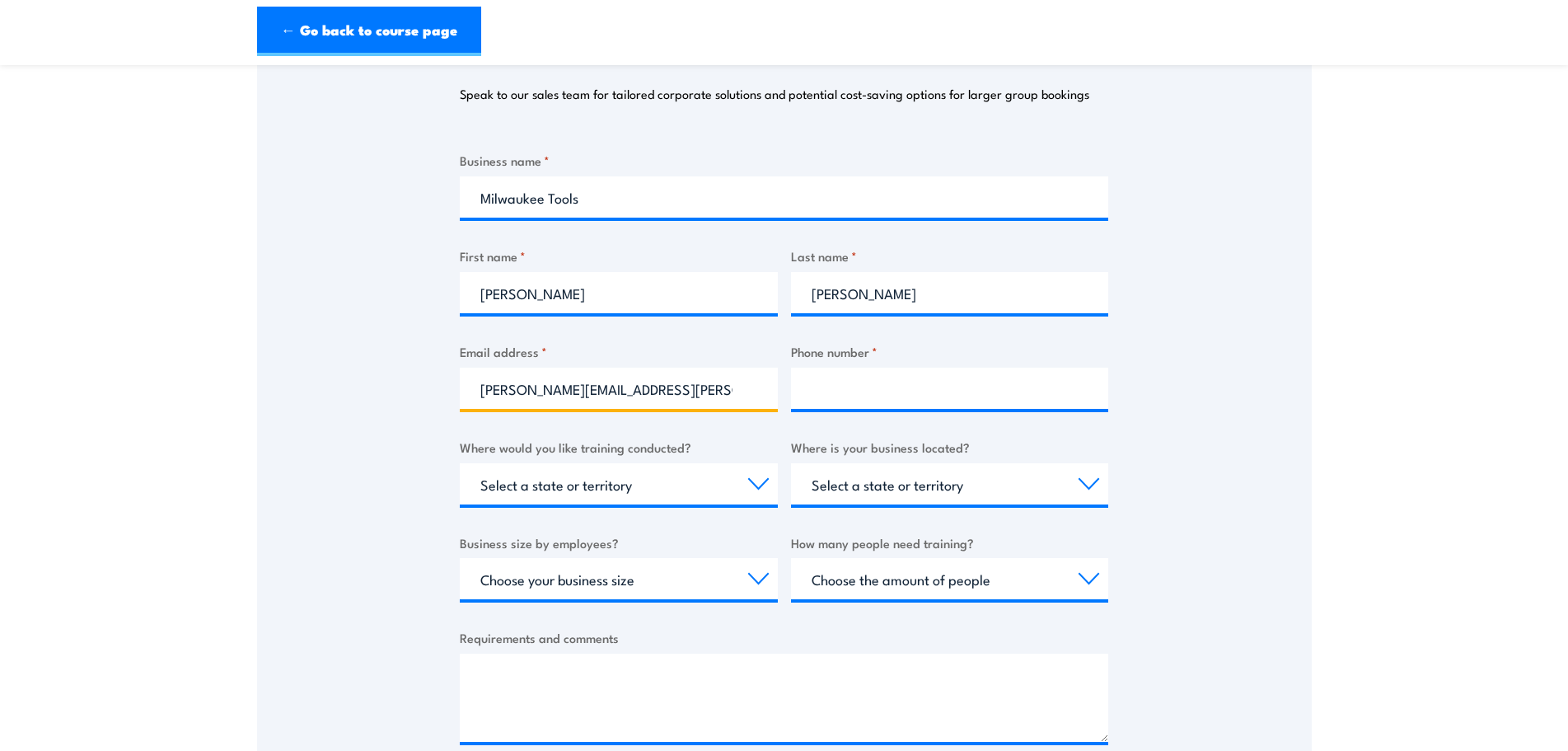
type input "[PERSON_NAME][EMAIL_ADDRESS][PERSON_NAME][DOMAIN_NAME]"
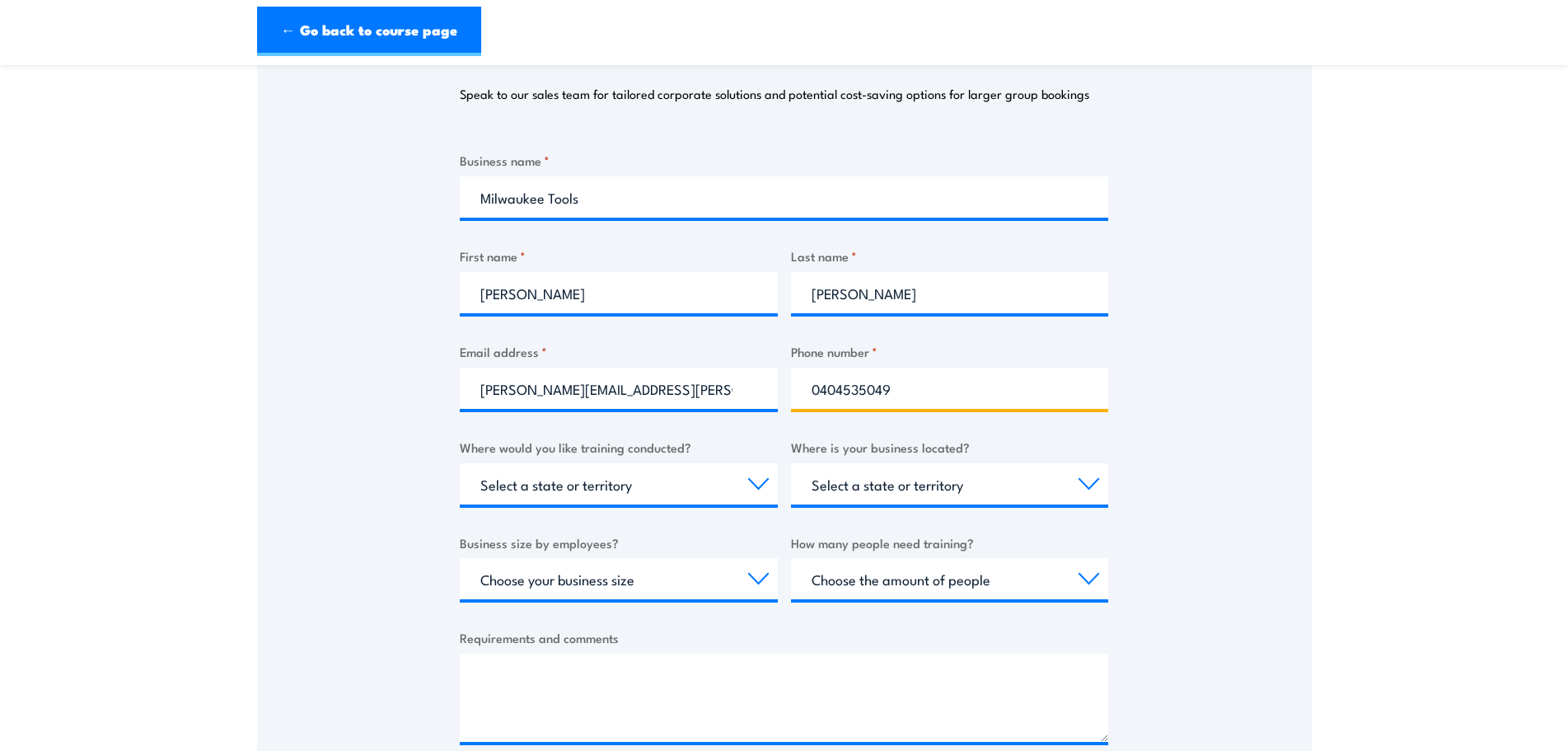
type input "0404535049"
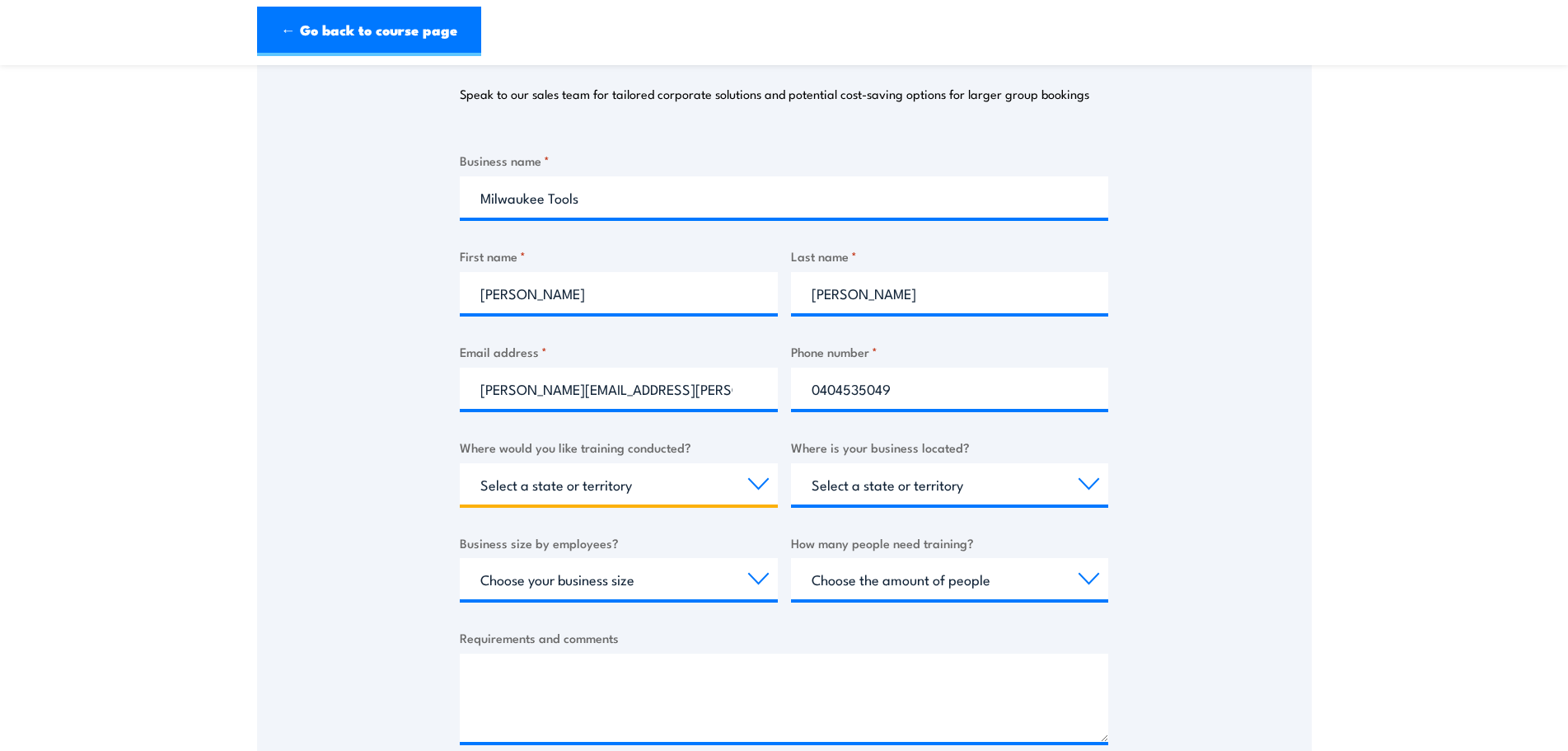
click at [593, 479] on select "Select a state or territory Nationally - multiple locations [GEOGRAPHIC_DATA] […" at bounding box center [618, 484] width 318 height 41
select select "Nationally - multiple locations"
click at [459, 463] on select "Select a state or territory Nationally - multiple locations [GEOGRAPHIC_DATA] […" at bounding box center [618, 484] width 318 height 41
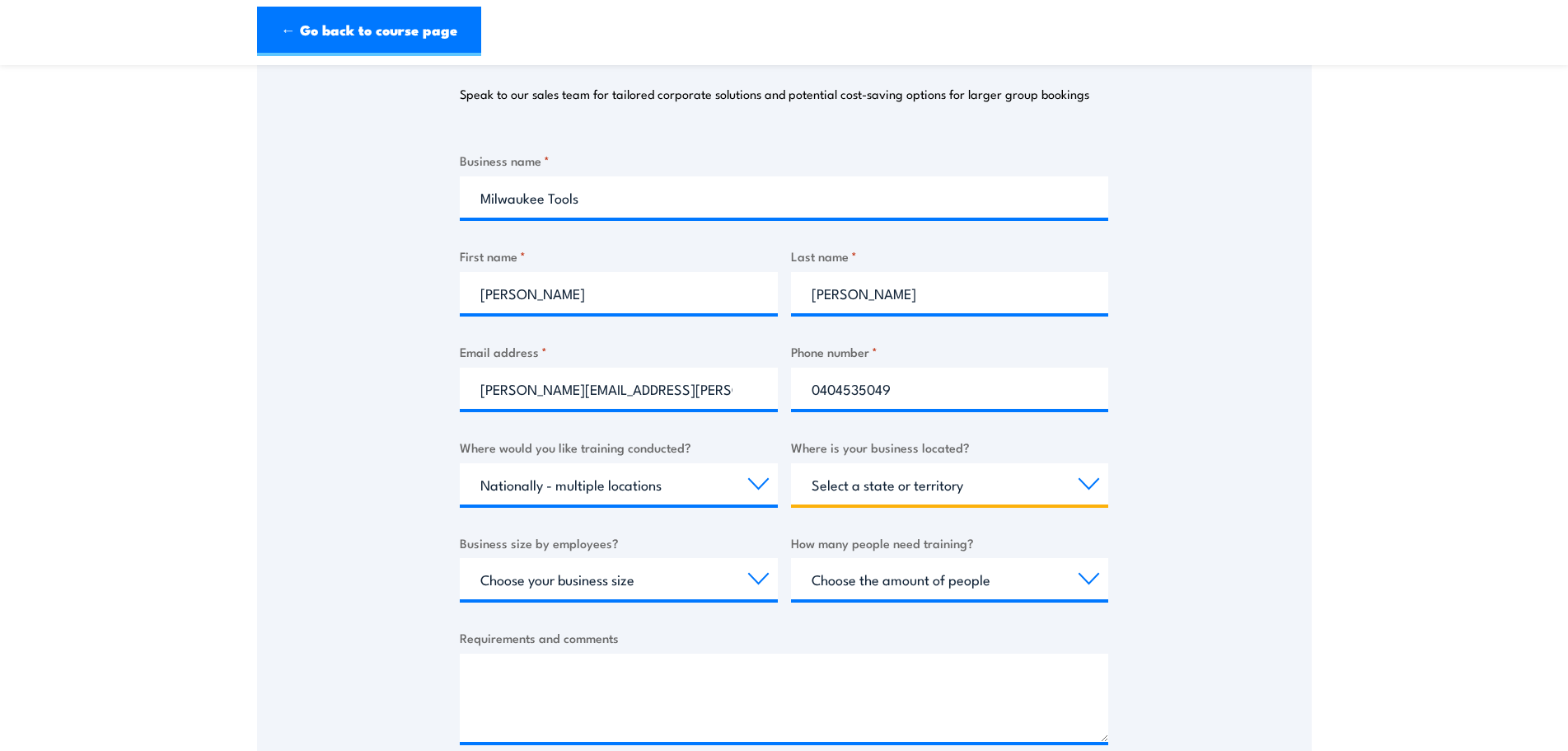
click at [854, 500] on select "Select a state or territory [GEOGRAPHIC_DATA] [GEOGRAPHIC_DATA] [GEOGRAPHIC_DAT…" at bounding box center [950, 484] width 318 height 41
click at [1117, 461] on div "Thank you for your interest in this course. Speak to our sales team for tailore…" at bounding box center [784, 378] width 1055 height 824
drag, startPoint x: 875, startPoint y: 487, endPoint x: 884, endPoint y: 502, distance: 17.5
click at [875, 487] on select "Select a state or territory [GEOGRAPHIC_DATA] [GEOGRAPHIC_DATA] [GEOGRAPHIC_DAT…" at bounding box center [950, 484] width 318 height 41
select select "VIC"
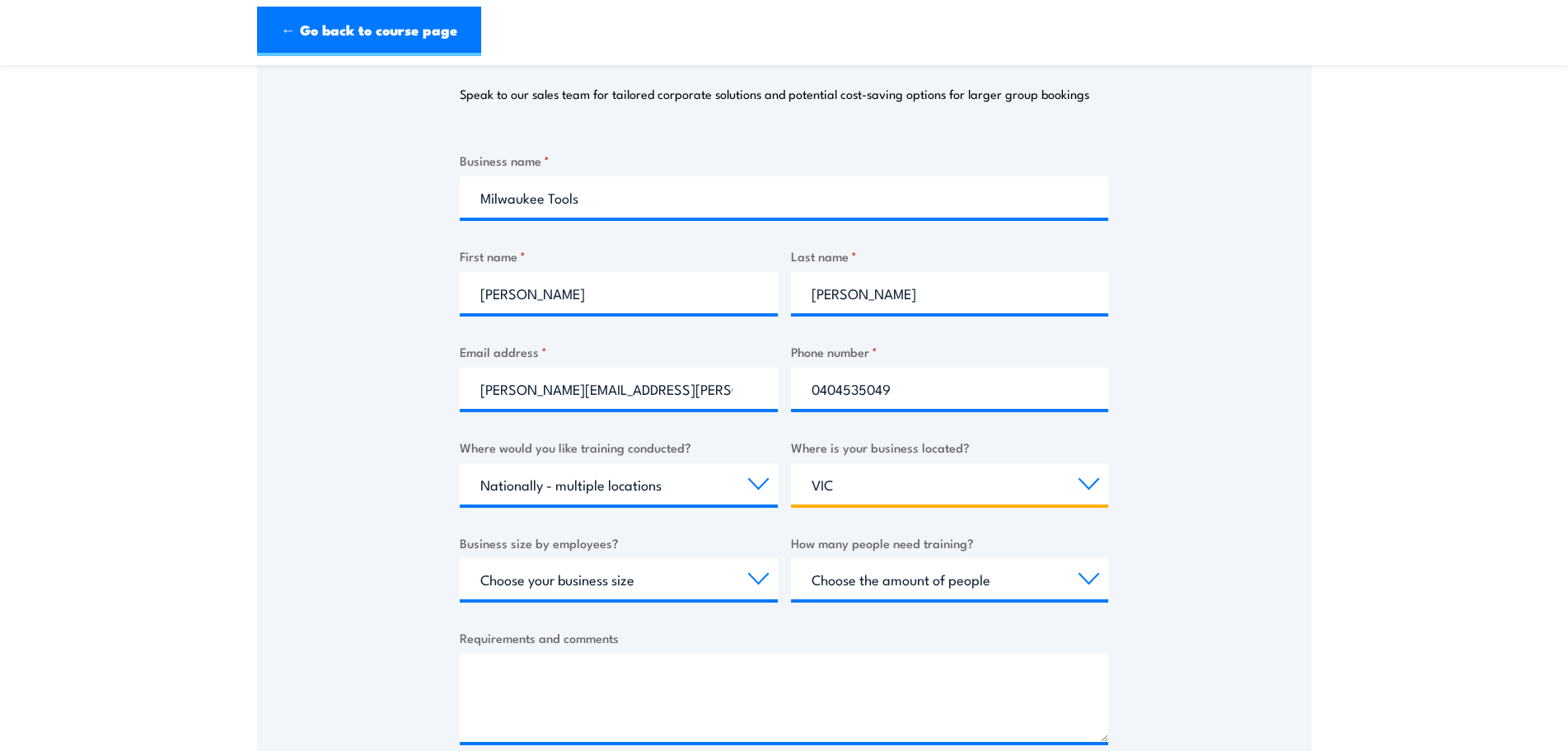
click at [791, 463] on select "Select a state or territory [GEOGRAPHIC_DATA] [GEOGRAPHIC_DATA] [GEOGRAPHIC_DAT…" at bounding box center [950, 484] width 318 height 41
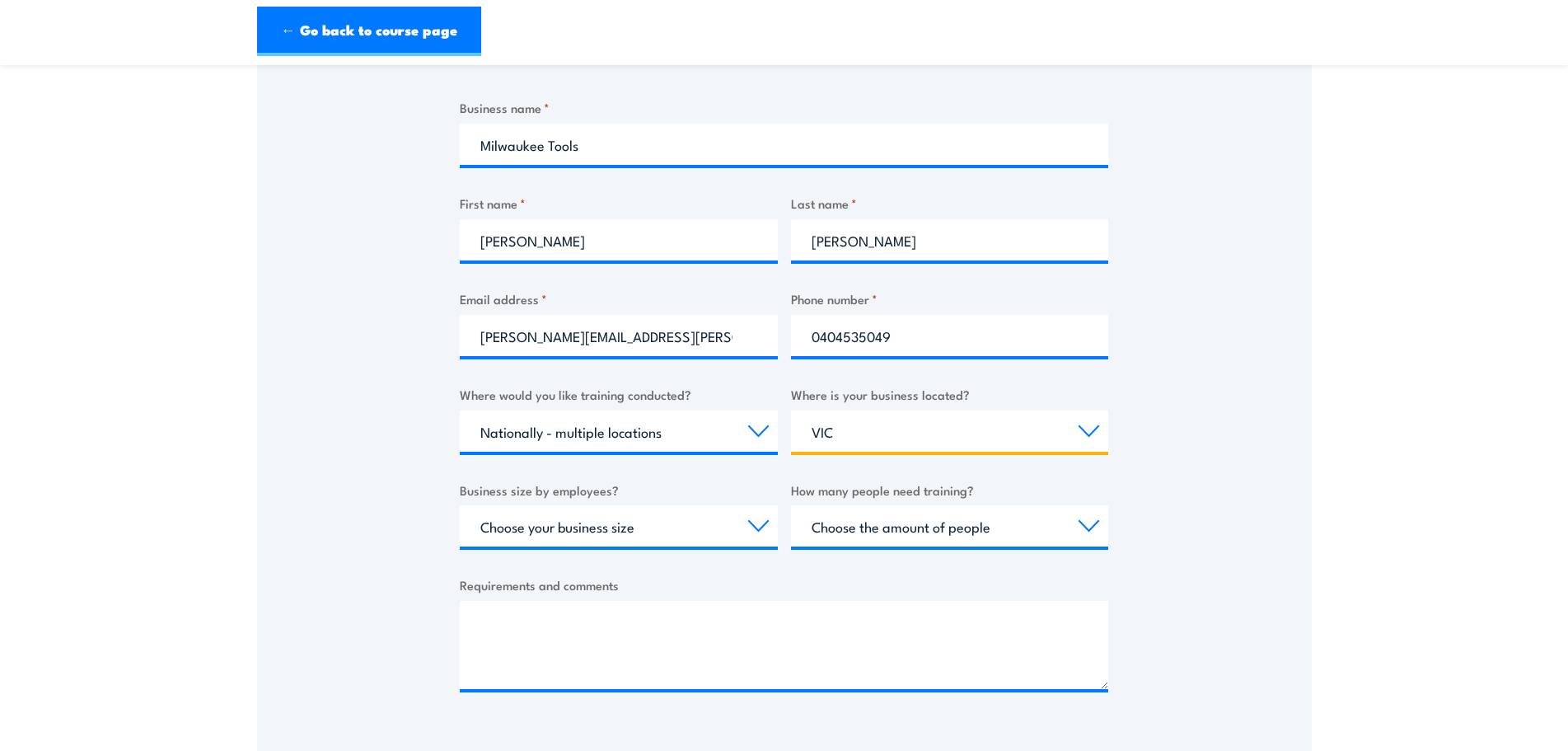
scroll to position [330, 0]
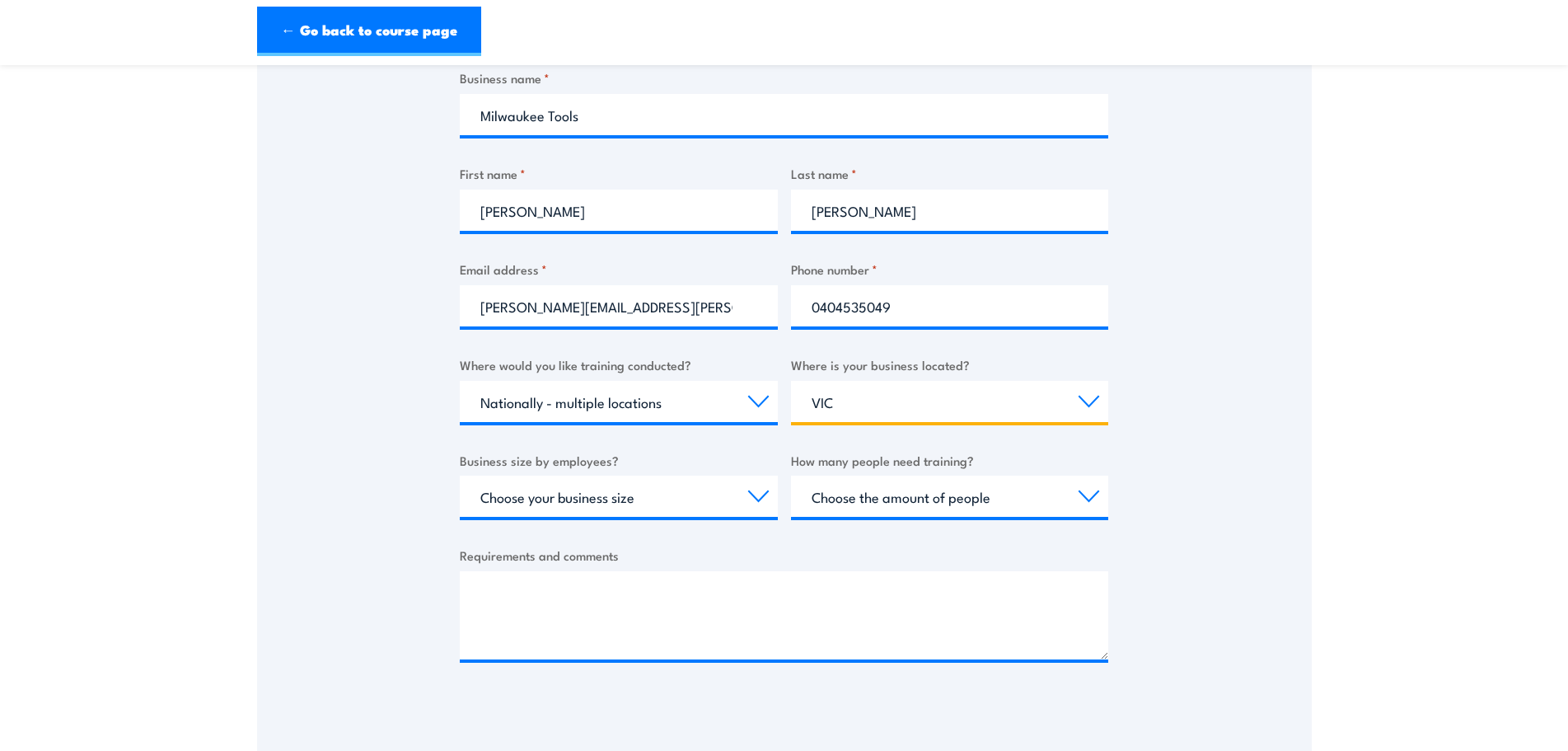
click at [910, 384] on select "Select a state or territory [GEOGRAPHIC_DATA] [GEOGRAPHIC_DATA] [GEOGRAPHIC_DAT…" at bounding box center [950, 402] width 318 height 41
click at [791, 381] on select "Select a state or territory [GEOGRAPHIC_DATA] [GEOGRAPHIC_DATA] [GEOGRAPHIC_DAT…" at bounding box center [950, 402] width 318 height 41
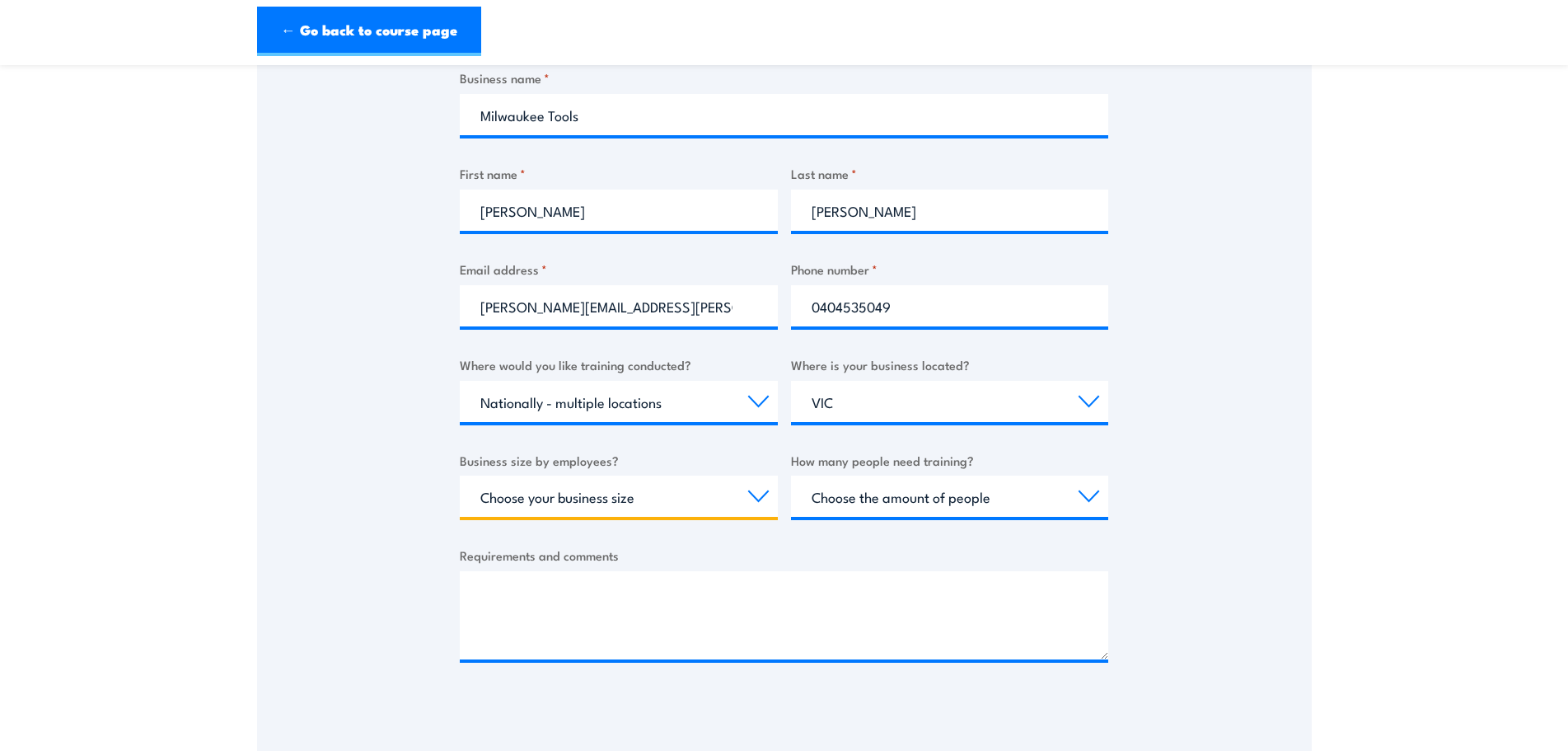
click at [711, 512] on select "Choose your business size 1 to 19 20 to 199 200+" at bounding box center [618, 496] width 318 height 41
click at [459, 476] on select "Choose your business size 1 to 19 20 to 199 200+" at bounding box center [618, 496] width 318 height 41
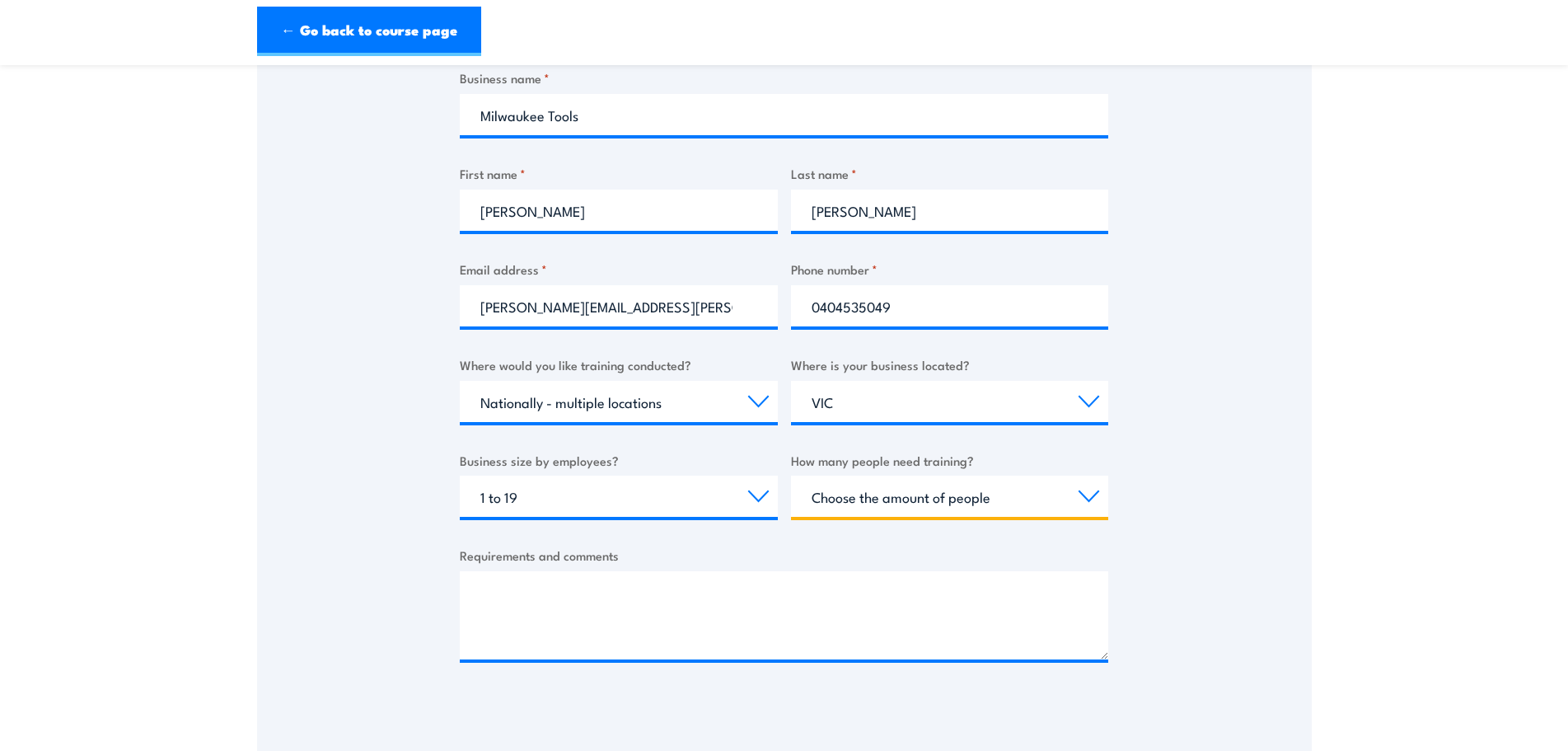
click at [923, 480] on select "Choose the amount of people 1 to 4 5 to 19 20+" at bounding box center [950, 496] width 318 height 41
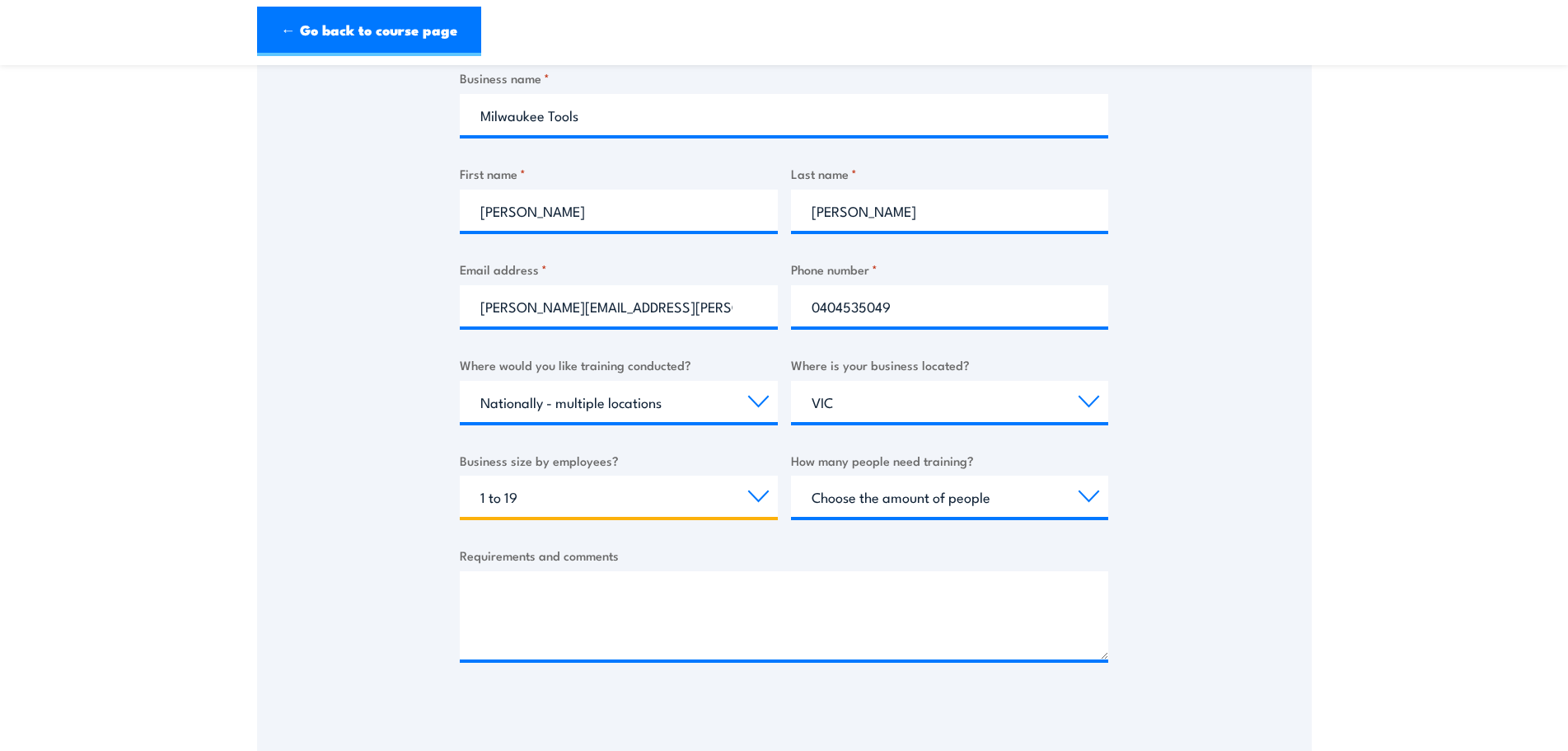
click at [702, 507] on select "Choose your business size 1 to 19 20 to 199 200+" at bounding box center [618, 496] width 318 height 41
select select "200+"
click at [459, 476] on select "Choose your business size 1 to 19 20 to 199 200+" at bounding box center [618, 496] width 318 height 41
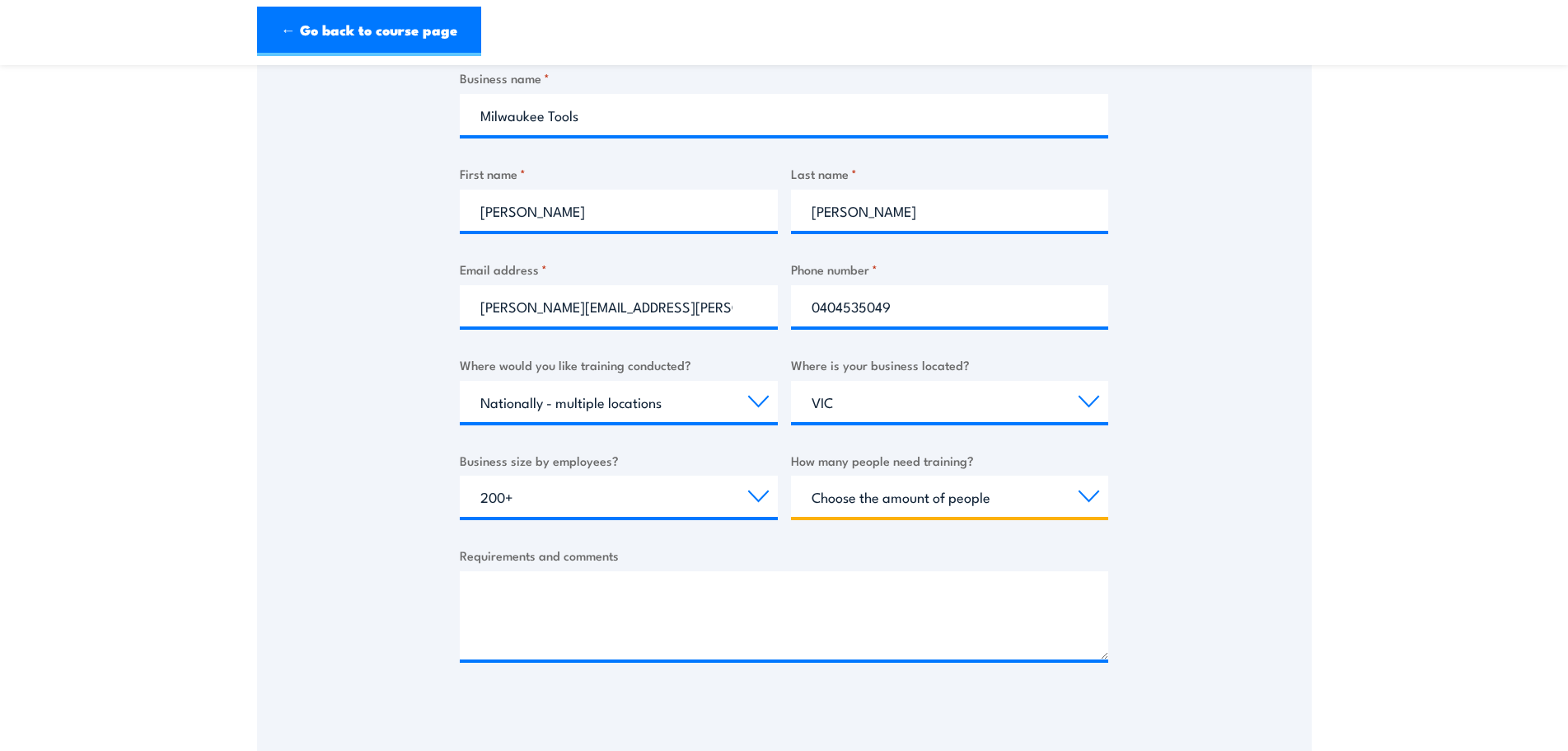
click at [953, 499] on select "Choose the amount of people 1 to 4 5 to 19 20+" at bounding box center [950, 496] width 318 height 41
select select "5 to 19"
click at [791, 476] on select "Choose the amount of people 1 to 4 5 to 19 20+" at bounding box center [950, 496] width 318 height 41
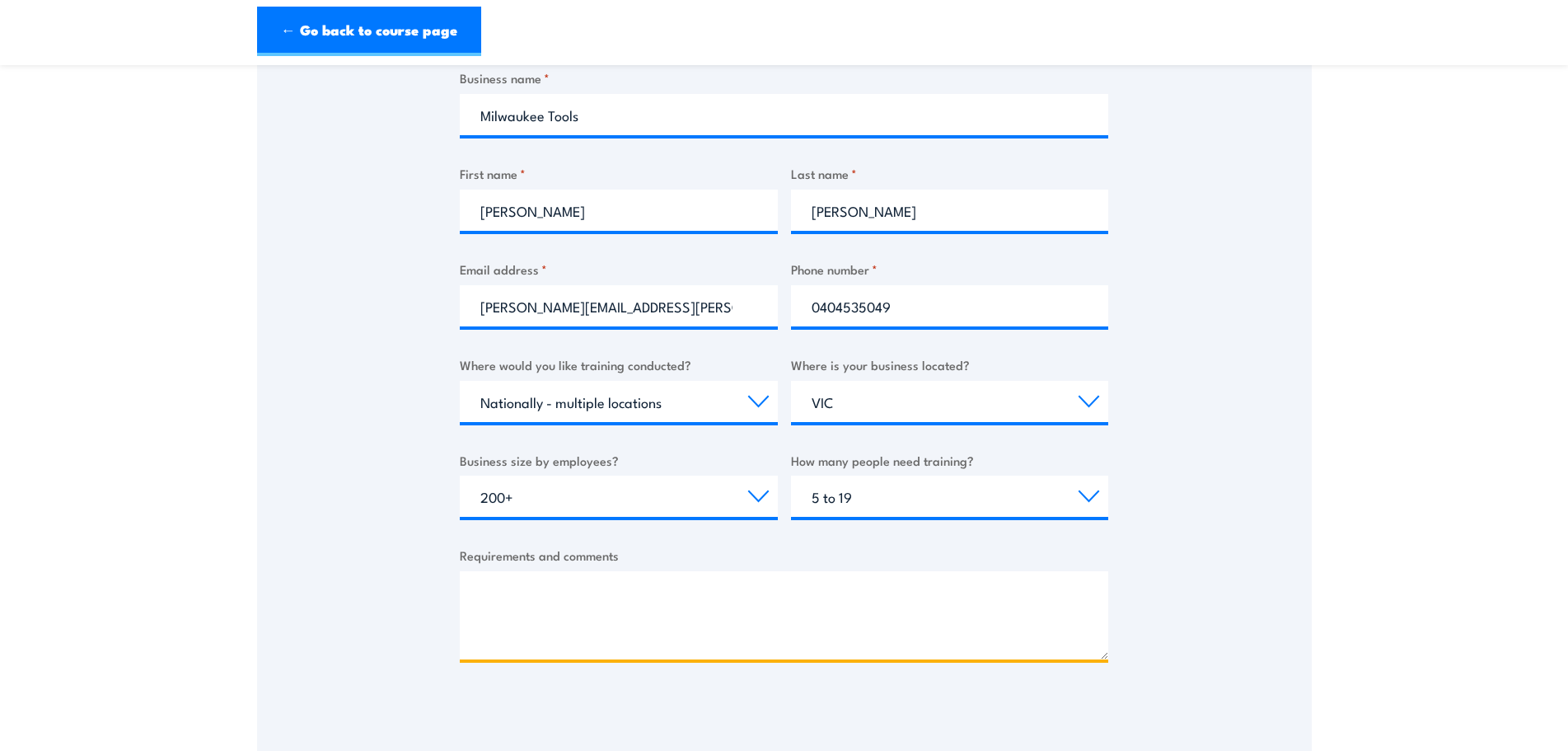
click at [670, 605] on textarea "Requirements and comments" at bounding box center [783, 614] width 648 height 88
paste textarea "Safety [GEOGRAPHIC_DATA]"
type textarea "Safety [GEOGRAPHIC_DATA]"
click at [617, 593] on textarea "Requirements and comments" at bounding box center [783, 614] width 648 height 88
paste textarea "My name is [PERSON_NAME], and I lead the safety-focused Job Site Solutions team…"
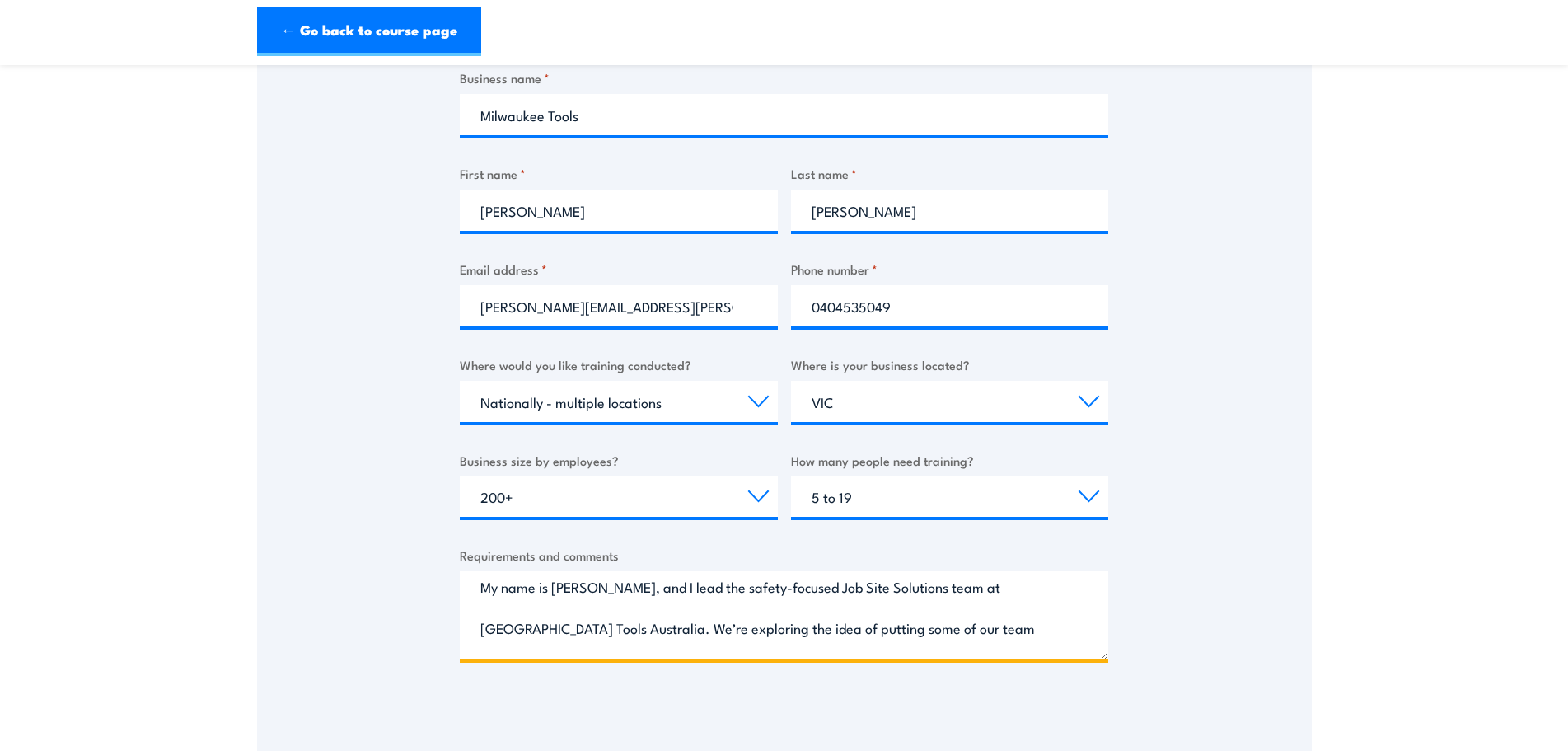
scroll to position [0, 0]
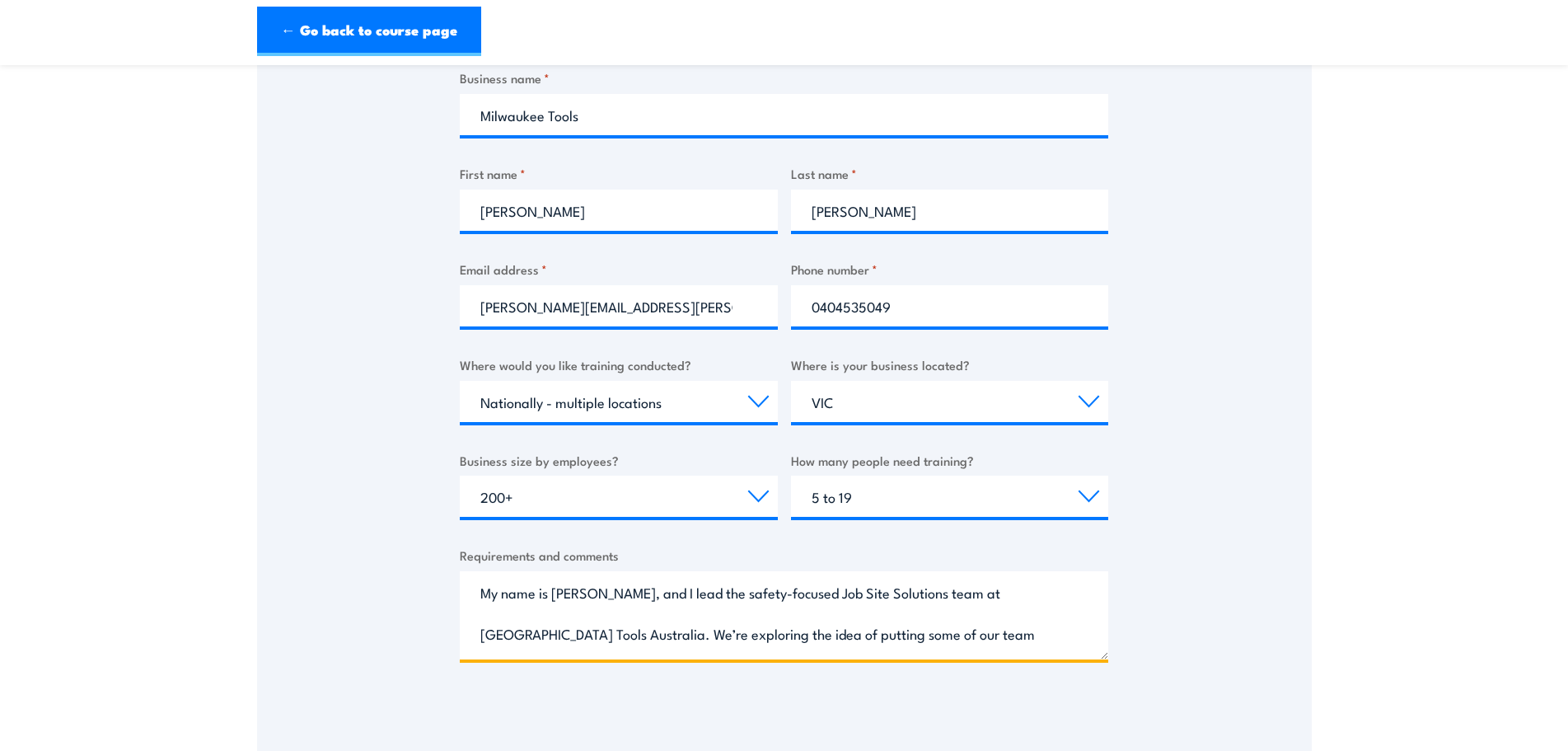
click at [588, 613] on textarea "My name is [PERSON_NAME], and I lead the safety-focused Job Site Solutions team…" at bounding box center [783, 614] width 648 height 88
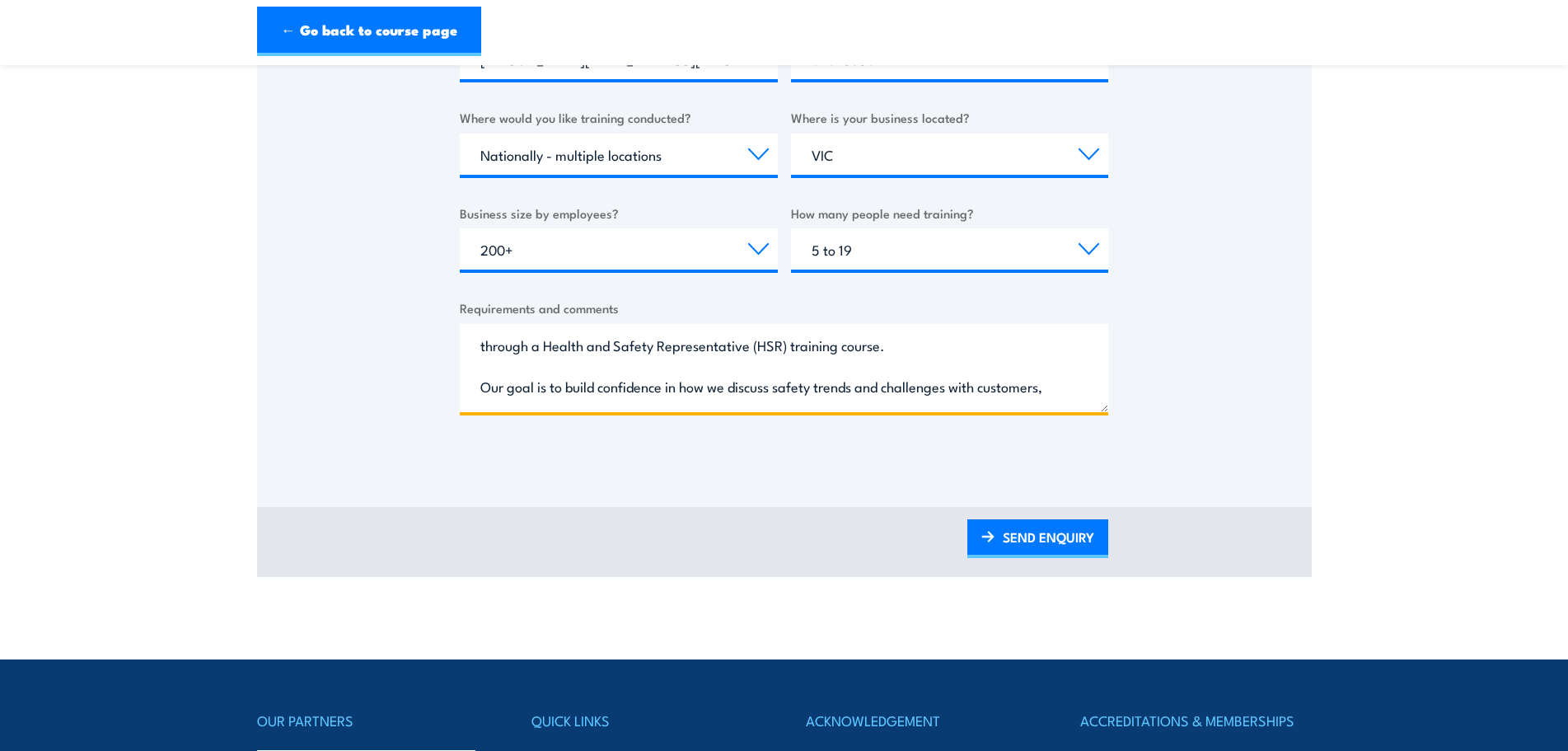
scroll to position [159, 0]
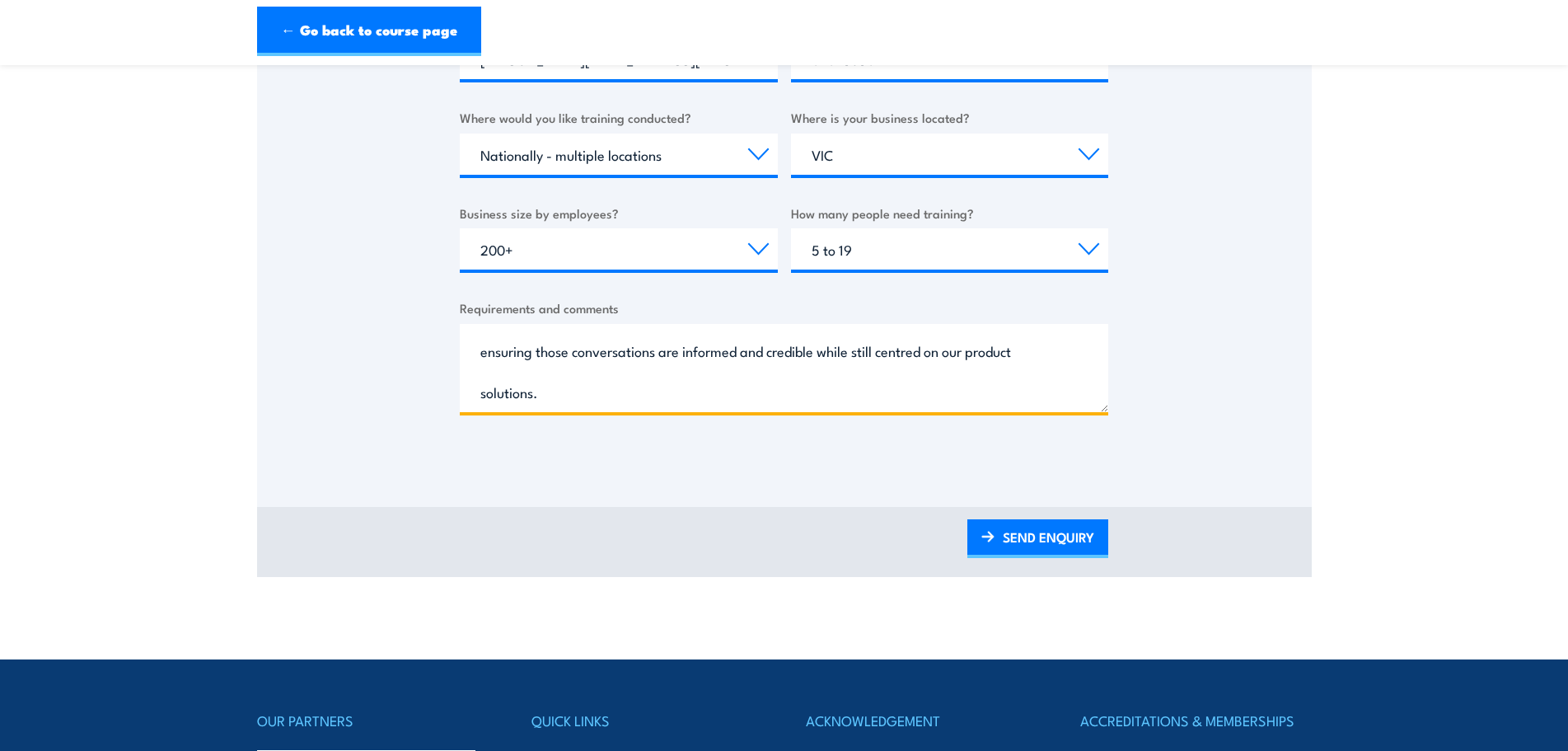
click at [626, 391] on textarea "My name is [PERSON_NAME], and I lead the safety-focused Job Site Solutions team…" at bounding box center [783, 367] width 648 height 88
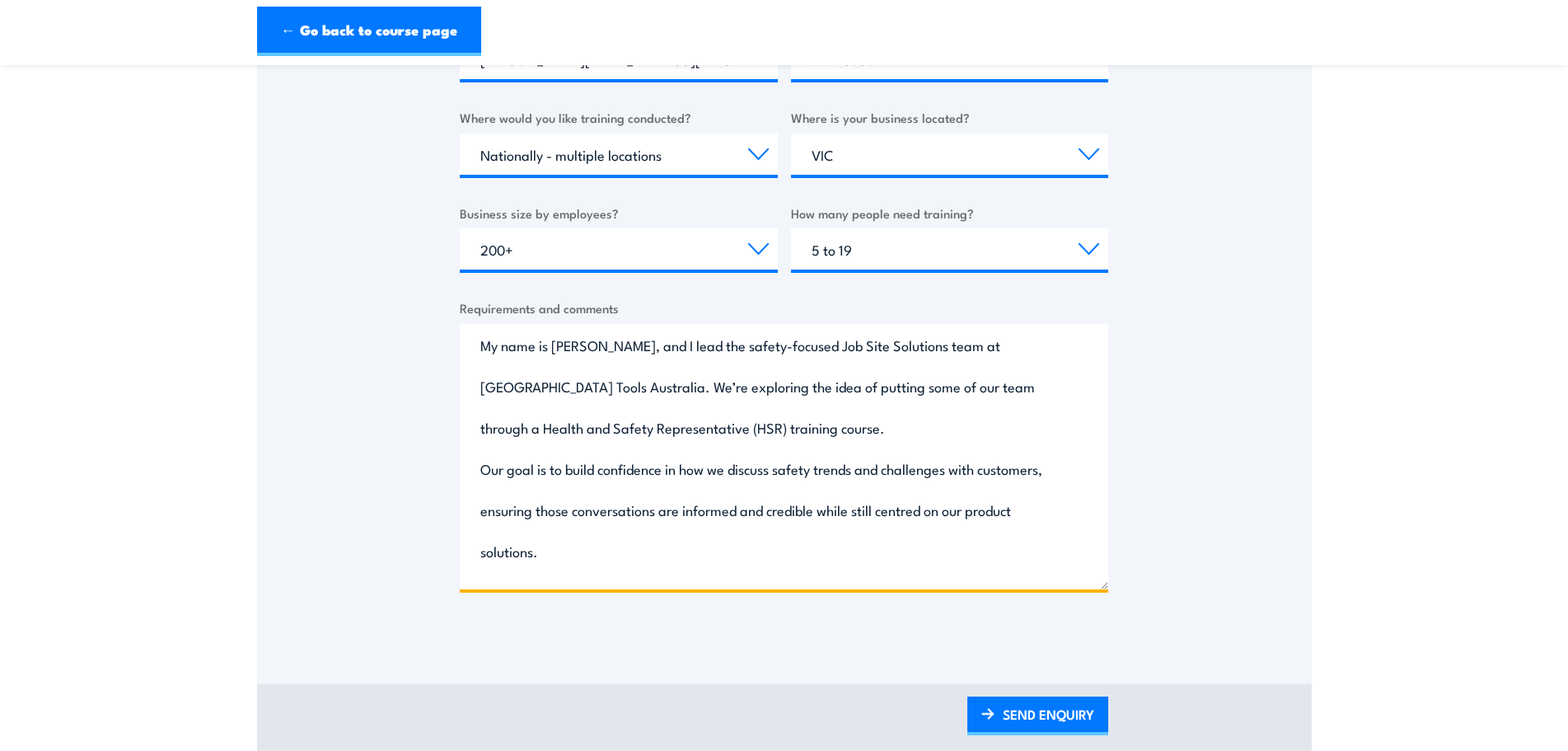
scroll to position [0, 0]
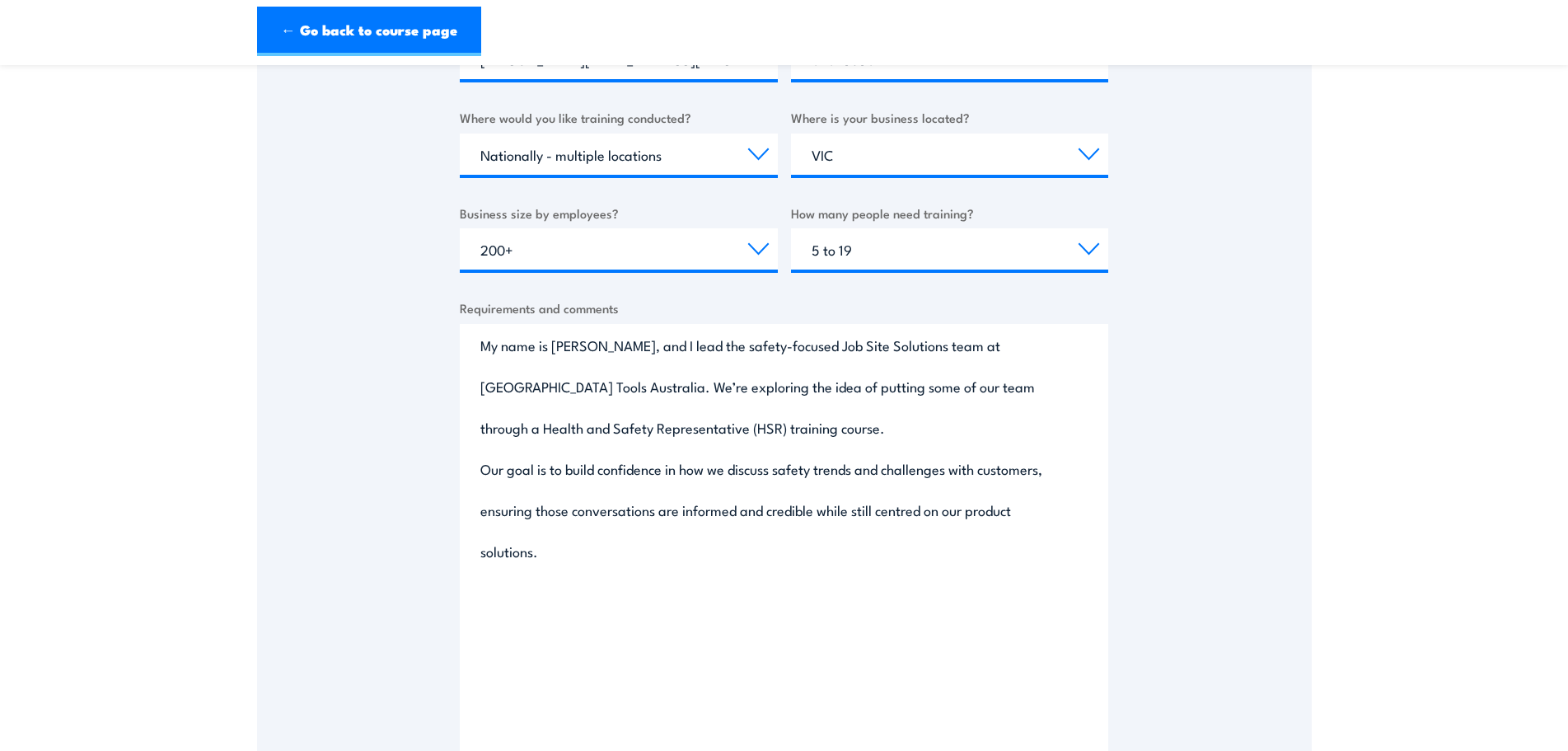
drag, startPoint x: 1104, startPoint y: 411, endPoint x: 1234, endPoint y: 780, distance: 391.2
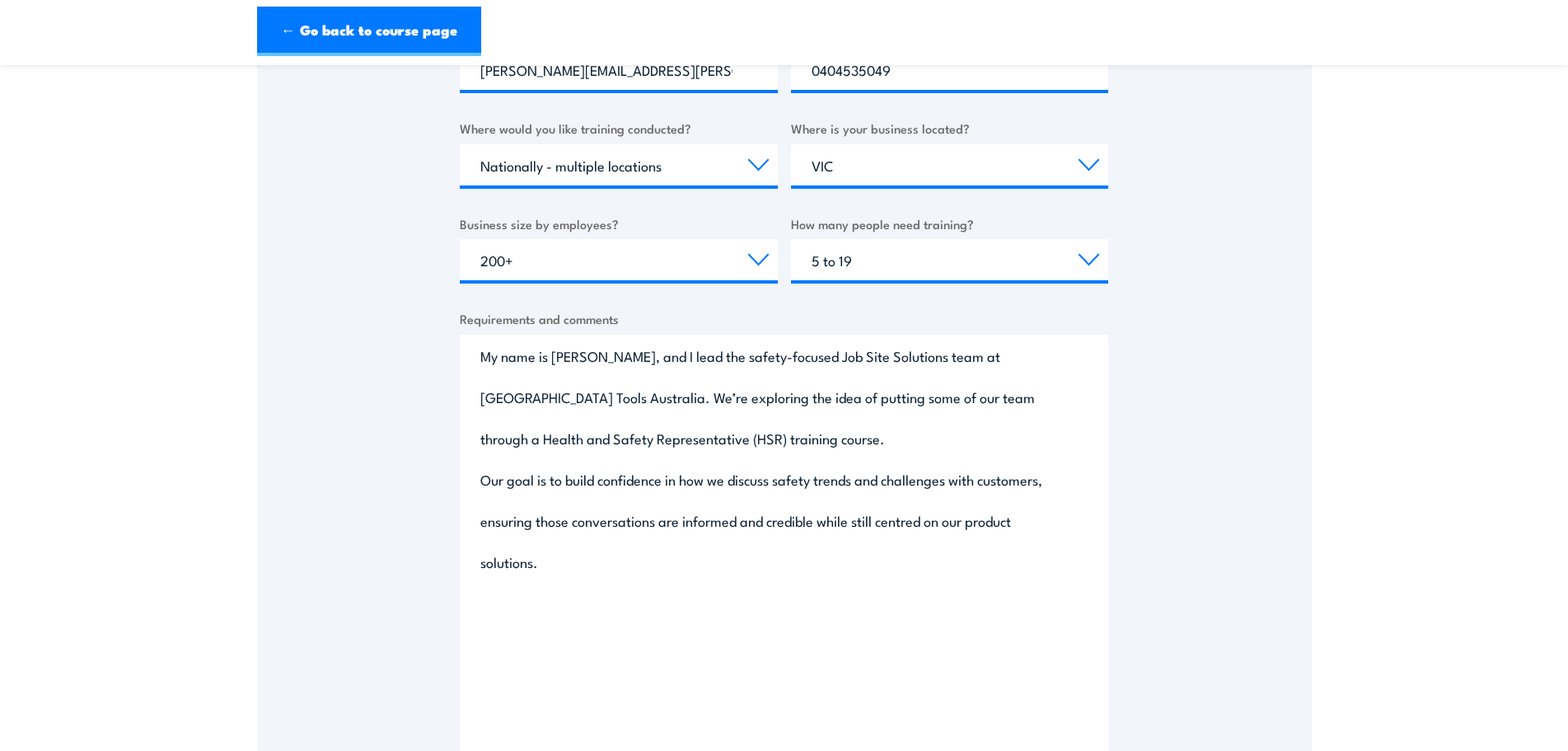
scroll to position [412, 0]
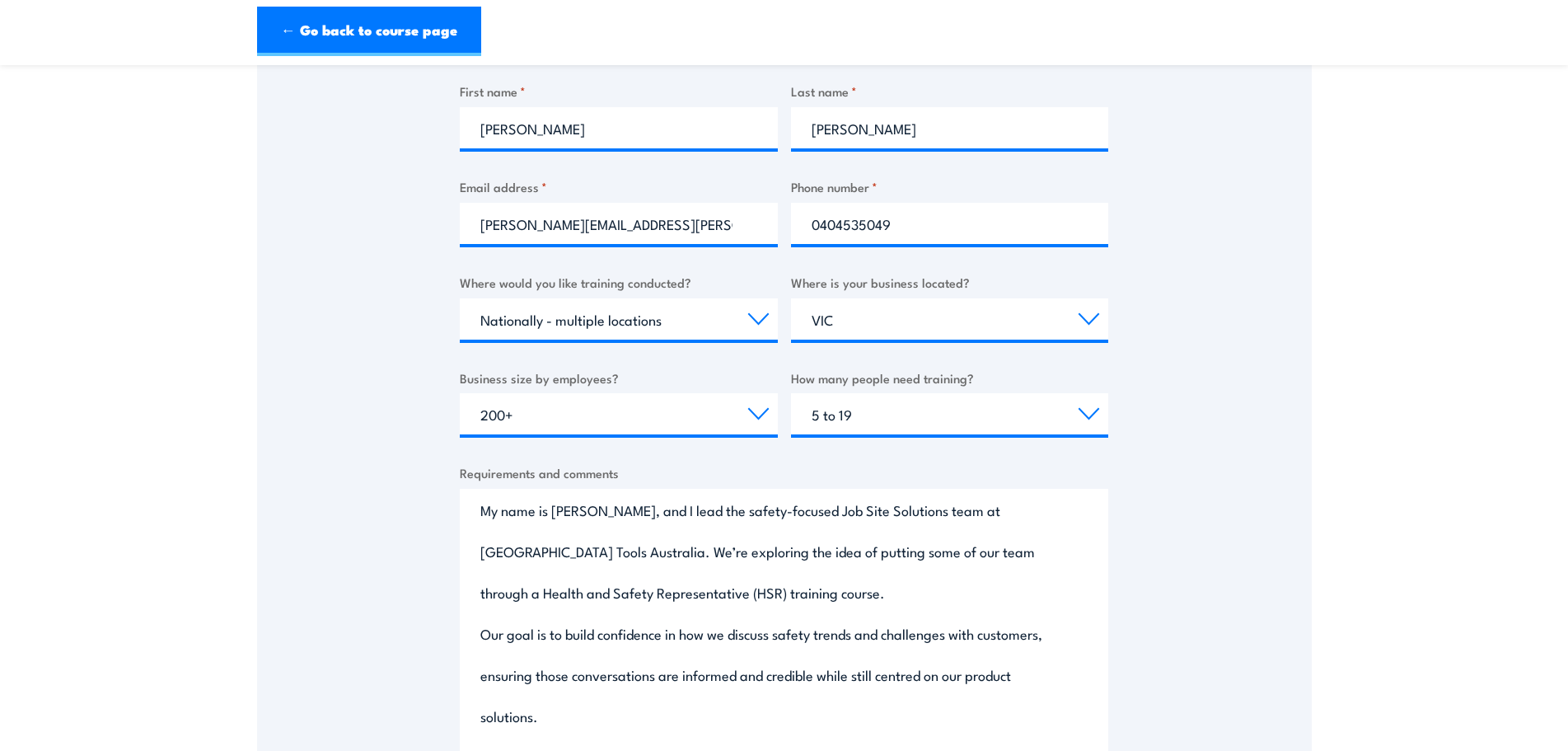
drag, startPoint x: 559, startPoint y: 727, endPoint x: 414, endPoint y: 447, distance: 315.3
click at [414, 447] on div "Thank you for your interest in this course. Speak to our sales team for tailore…" at bounding box center [784, 399] width 1055 height 1193
drag, startPoint x: 523, startPoint y: 529, endPoint x: 672, endPoint y: 575, distance: 155.9
drag, startPoint x: 567, startPoint y: 522, endPoint x: 562, endPoint y: 534, distance: 13.0
click at [567, 522] on textarea "My name is [PERSON_NAME], and I lead the safety-focused Job Site Solutions team…" at bounding box center [783, 717] width 648 height 457
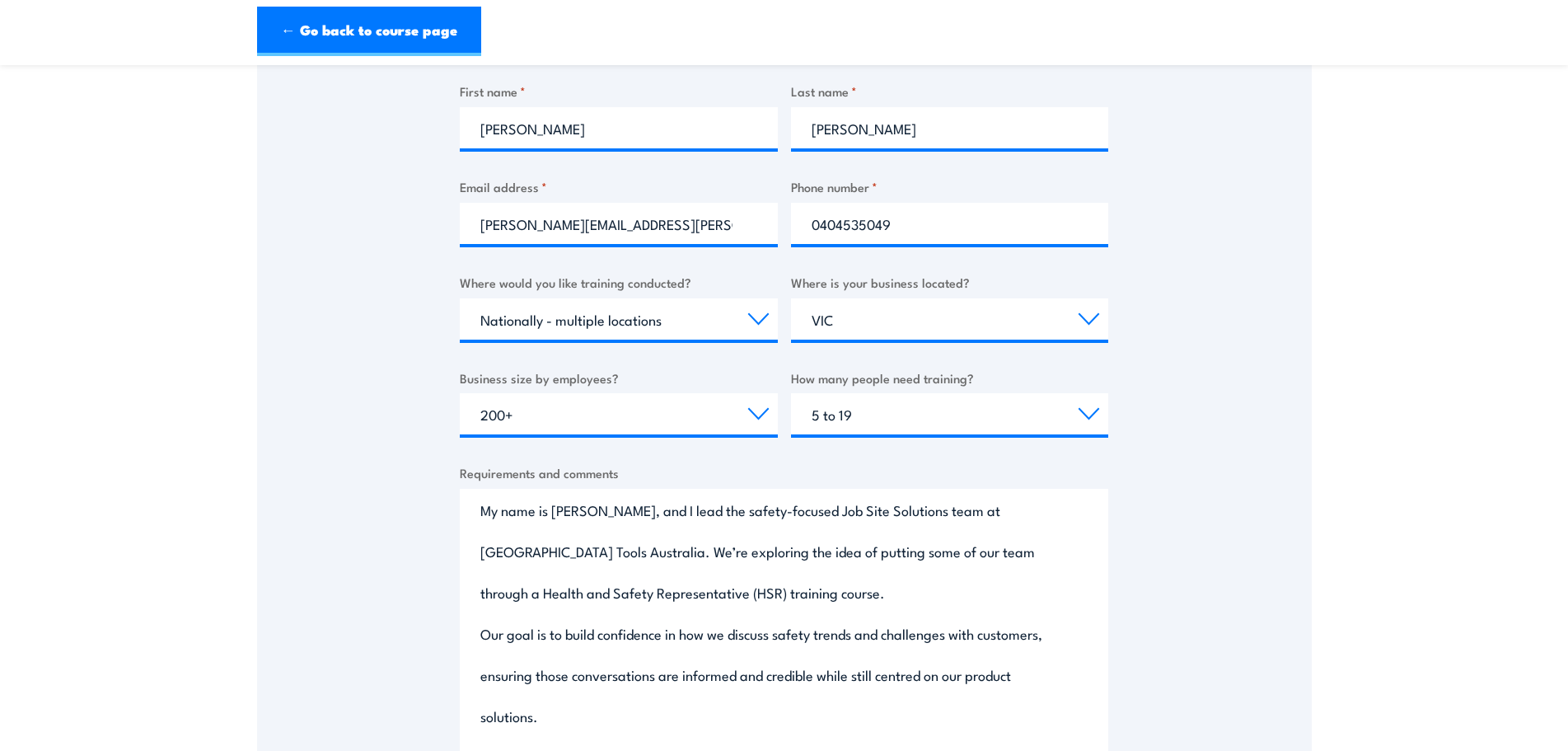
click at [558, 538] on textarea "My name is [PERSON_NAME], and I lead the safety-focused Job Site Solutions team…" at bounding box center [783, 717] width 648 height 457
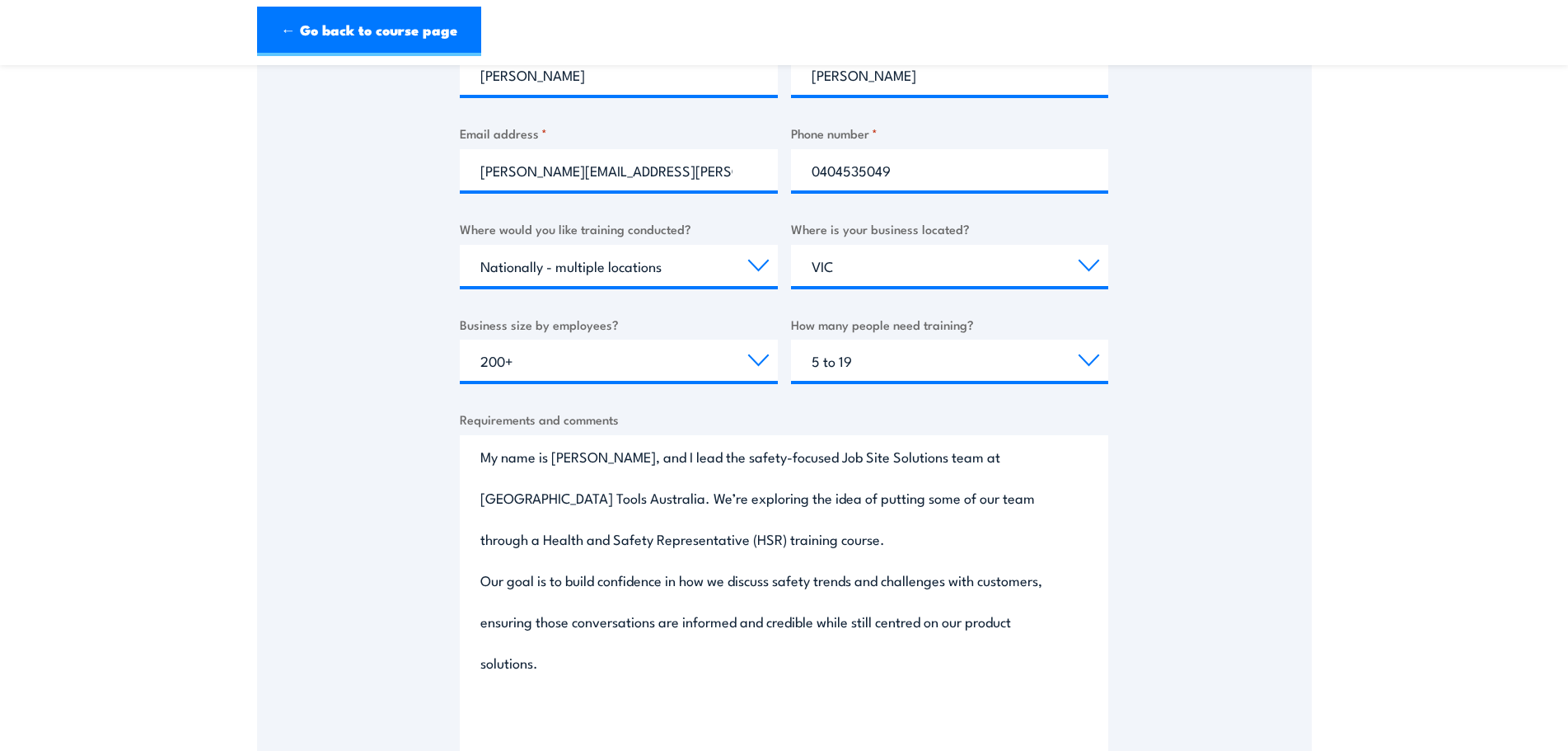
scroll to position [495, 0]
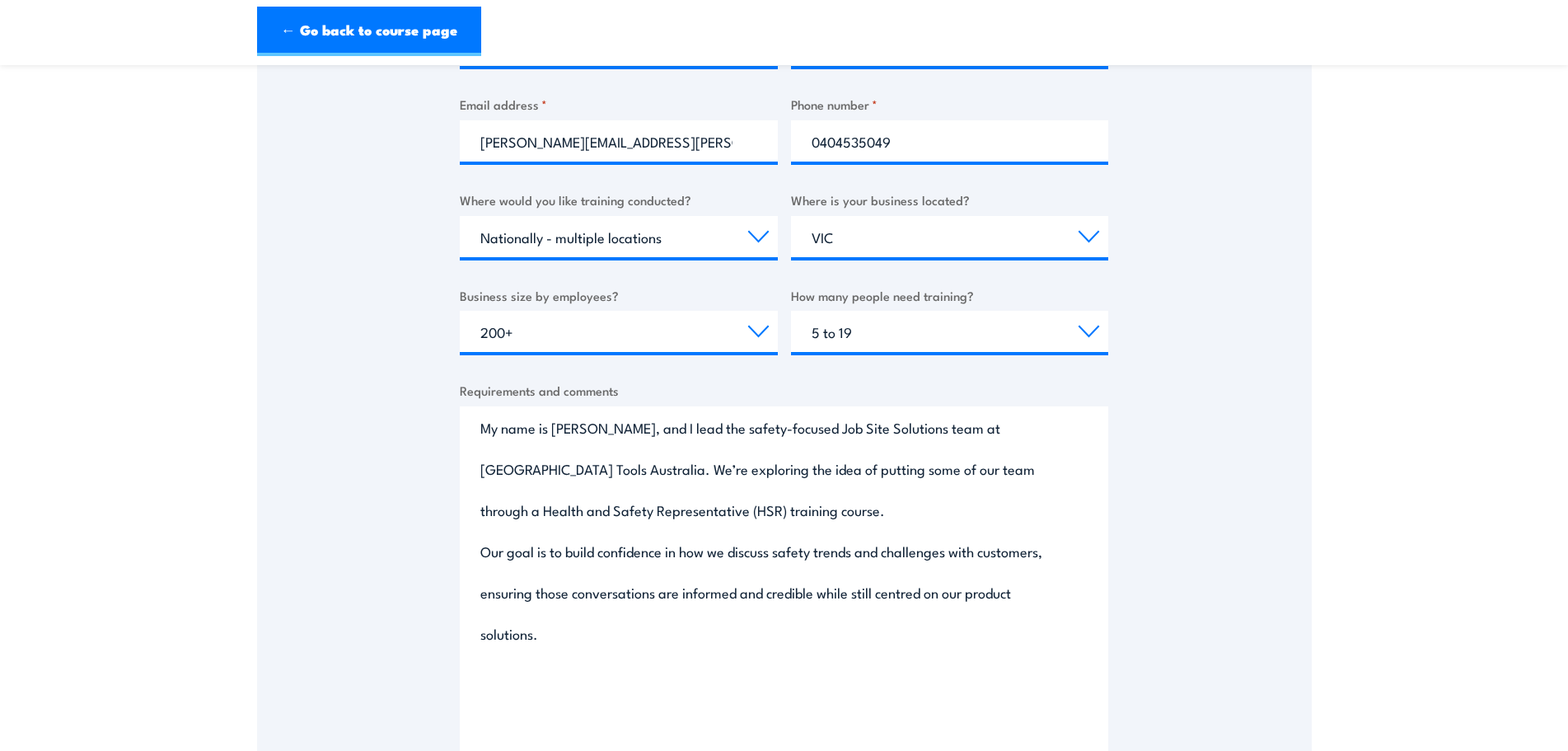
click at [623, 624] on textarea "My name is [PERSON_NAME], and I lead the safety-focused Job Site Solutions team…" at bounding box center [783, 635] width 648 height 457
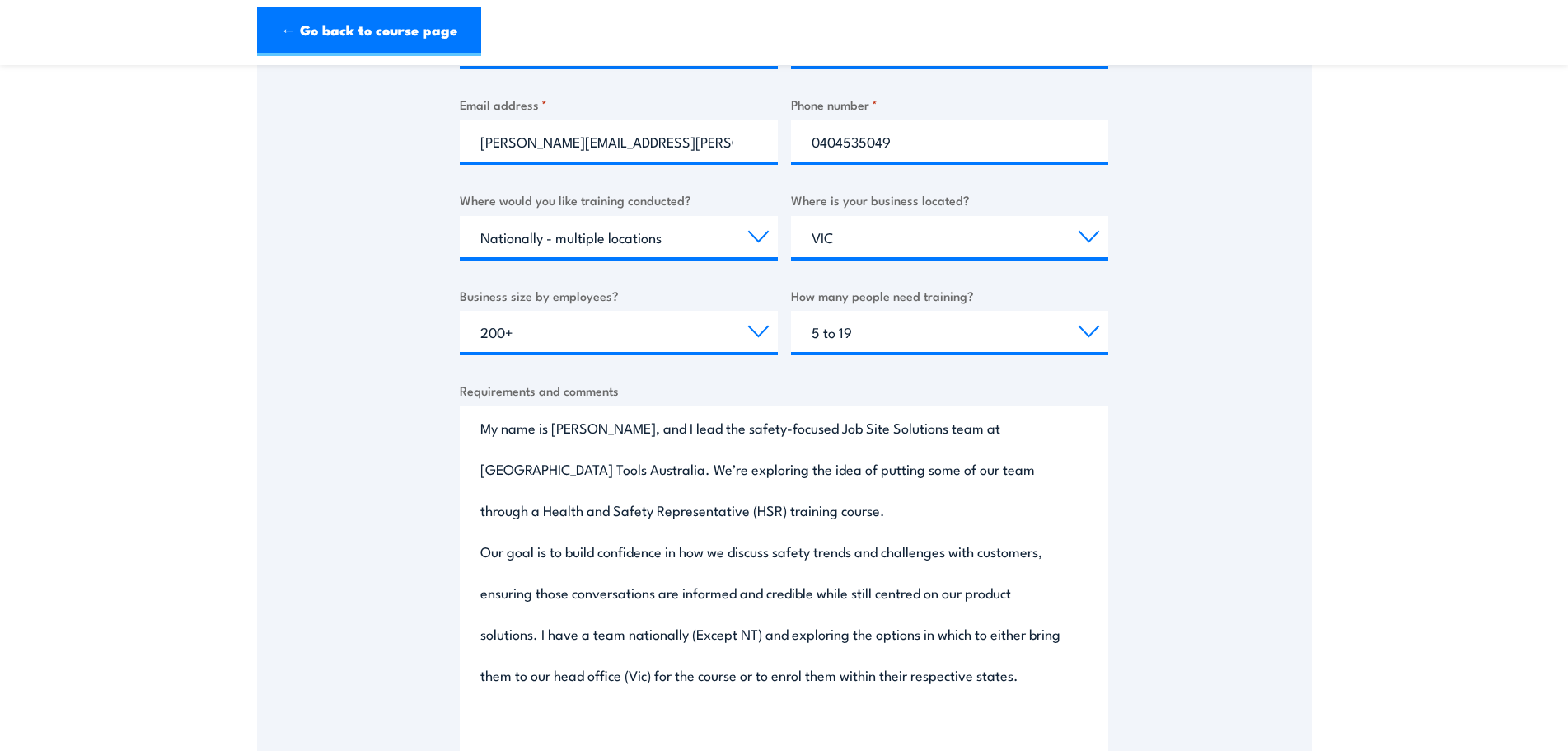
drag, startPoint x: 1065, startPoint y: 670, endPoint x: 1091, endPoint y: 692, distance: 34.1
click at [1066, 671] on textarea "My name is [PERSON_NAME], and I lead the safety-focused Job Site Solutions team…" at bounding box center [783, 635] width 648 height 457
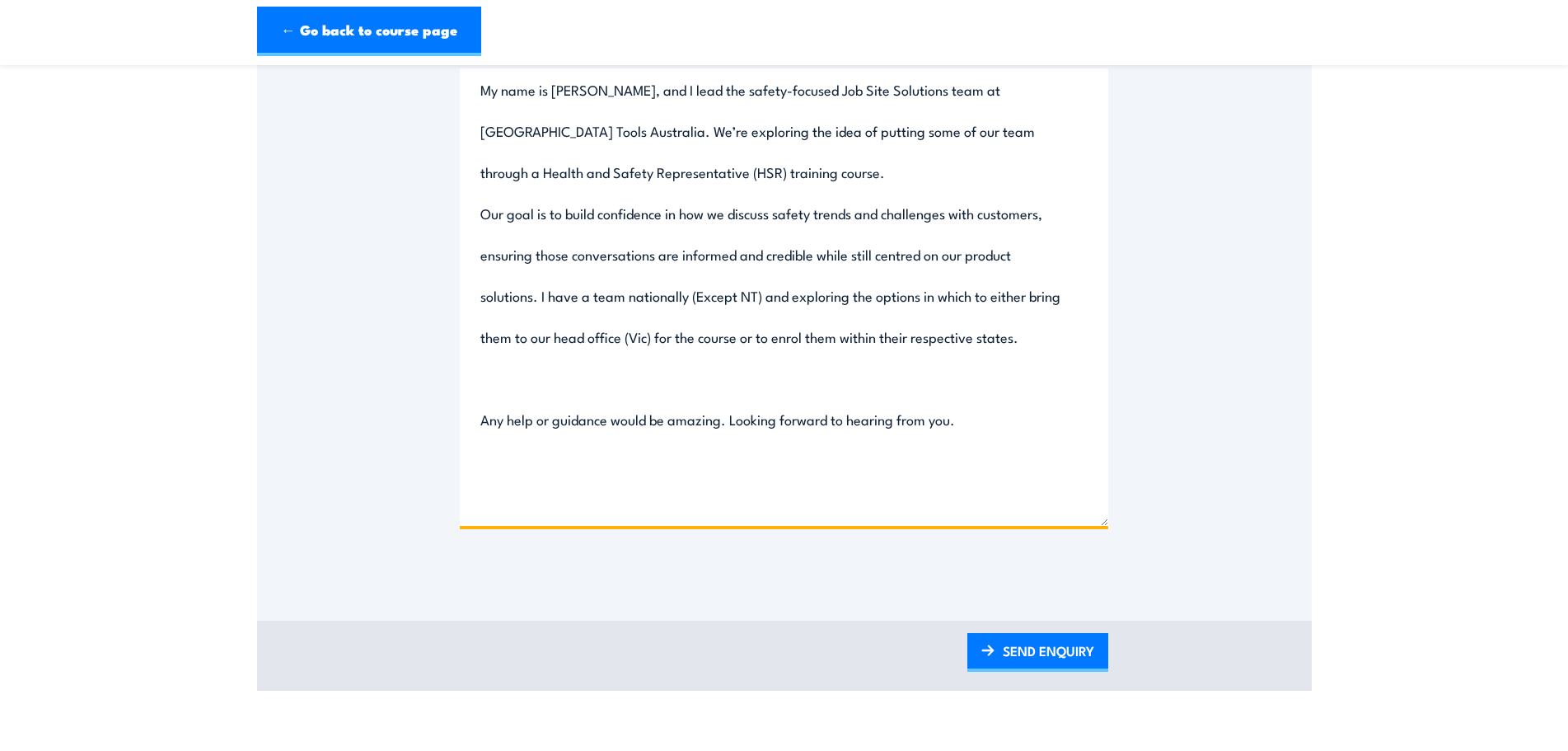
scroll to position [923, 0]
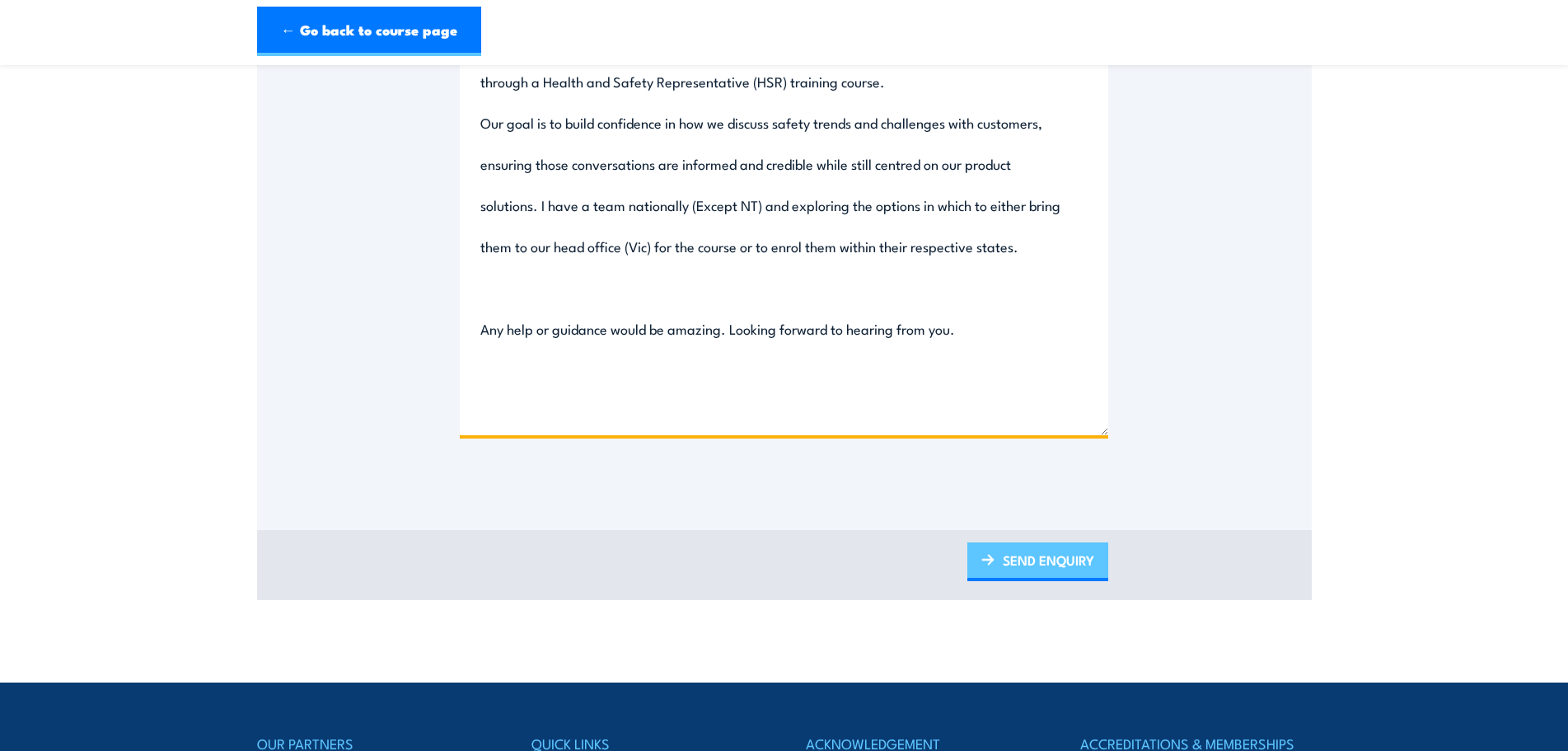
type textarea "My name is [PERSON_NAME], and I lead the safety-focused Job Site Solutions team…"
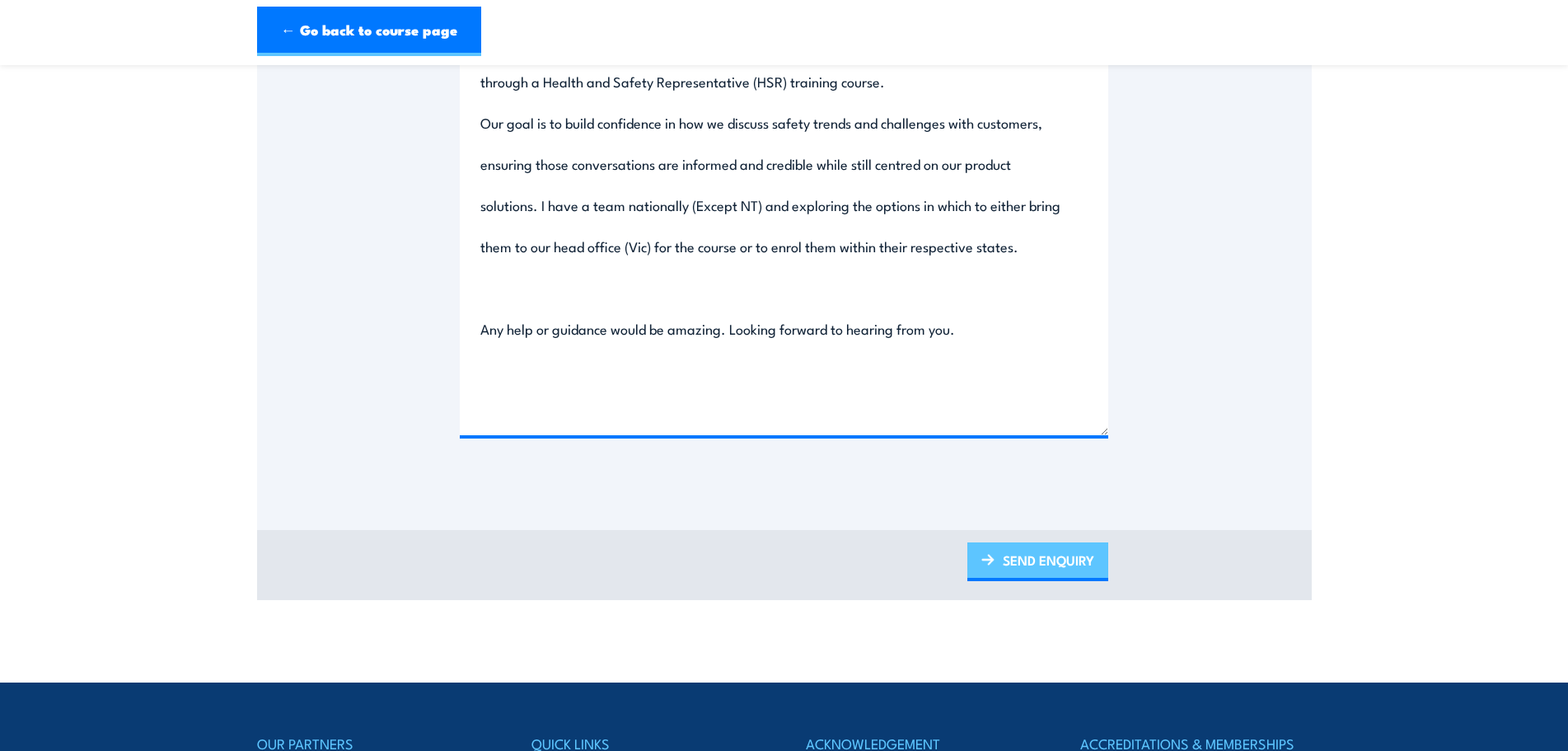
click at [1078, 548] on link "SEND ENQUIRY" at bounding box center [1037, 561] width 141 height 38
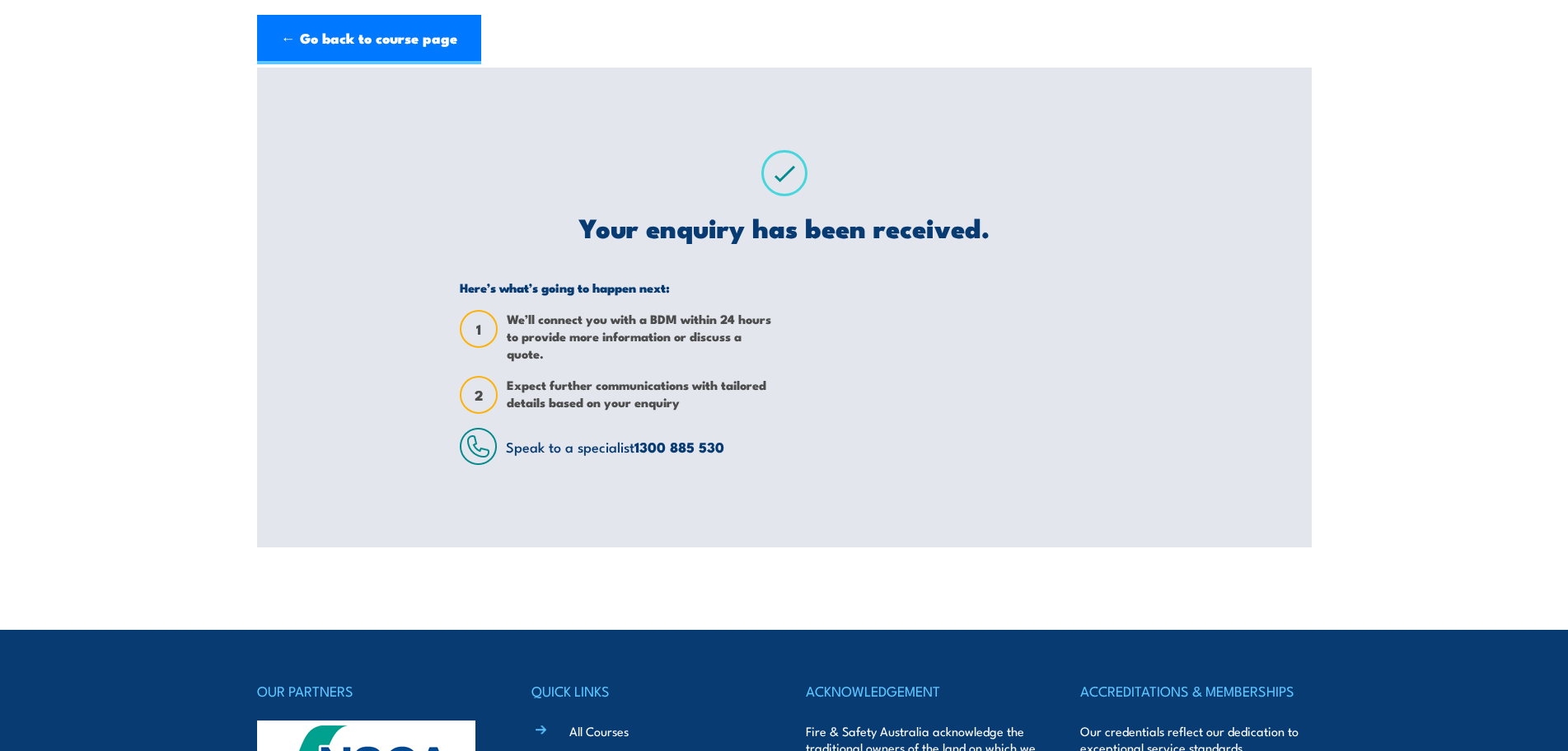
scroll to position [0, 0]
